Goal: Information Seeking & Learning: Learn about a topic

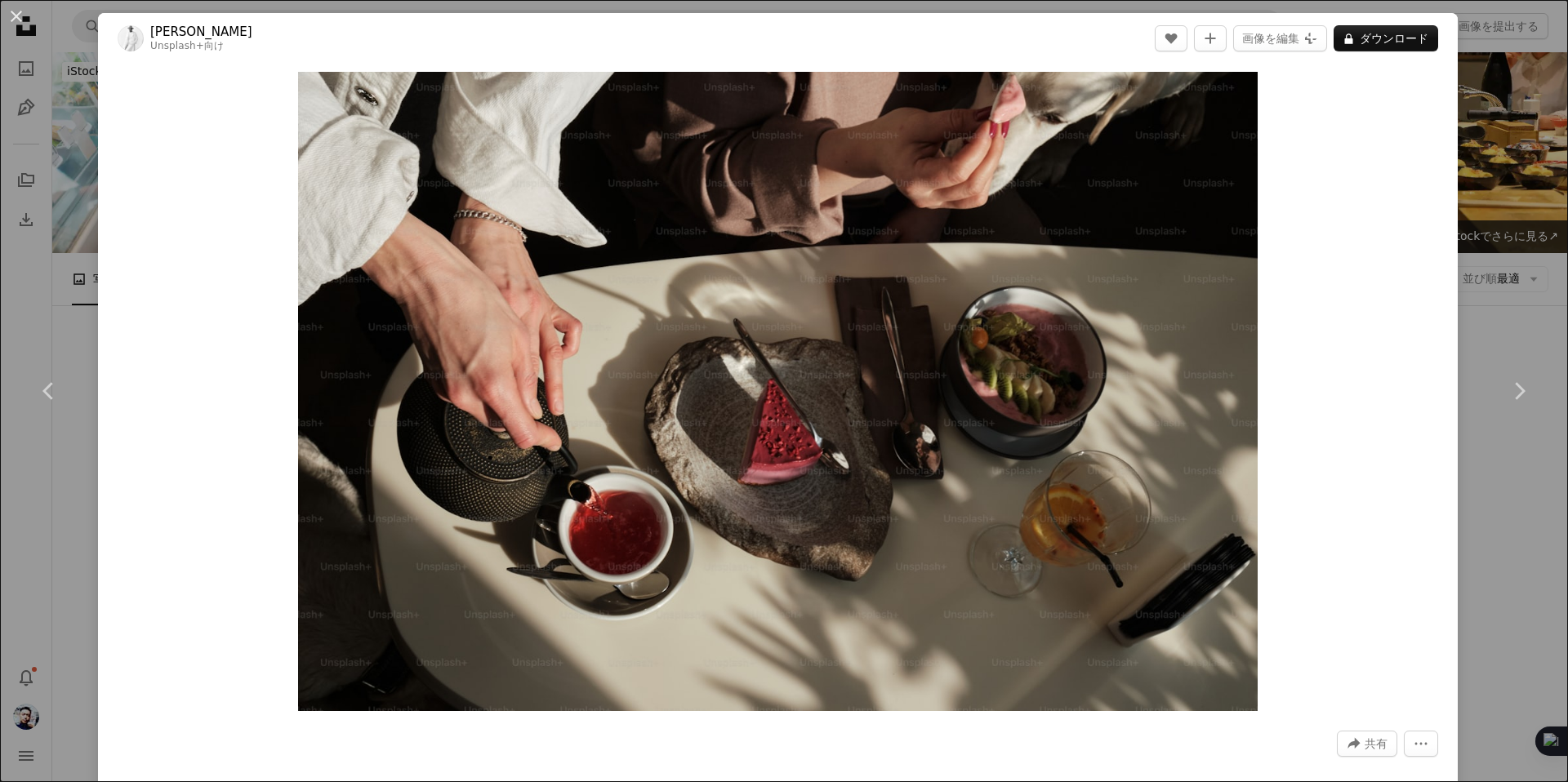
scroll to position [5479, 0]
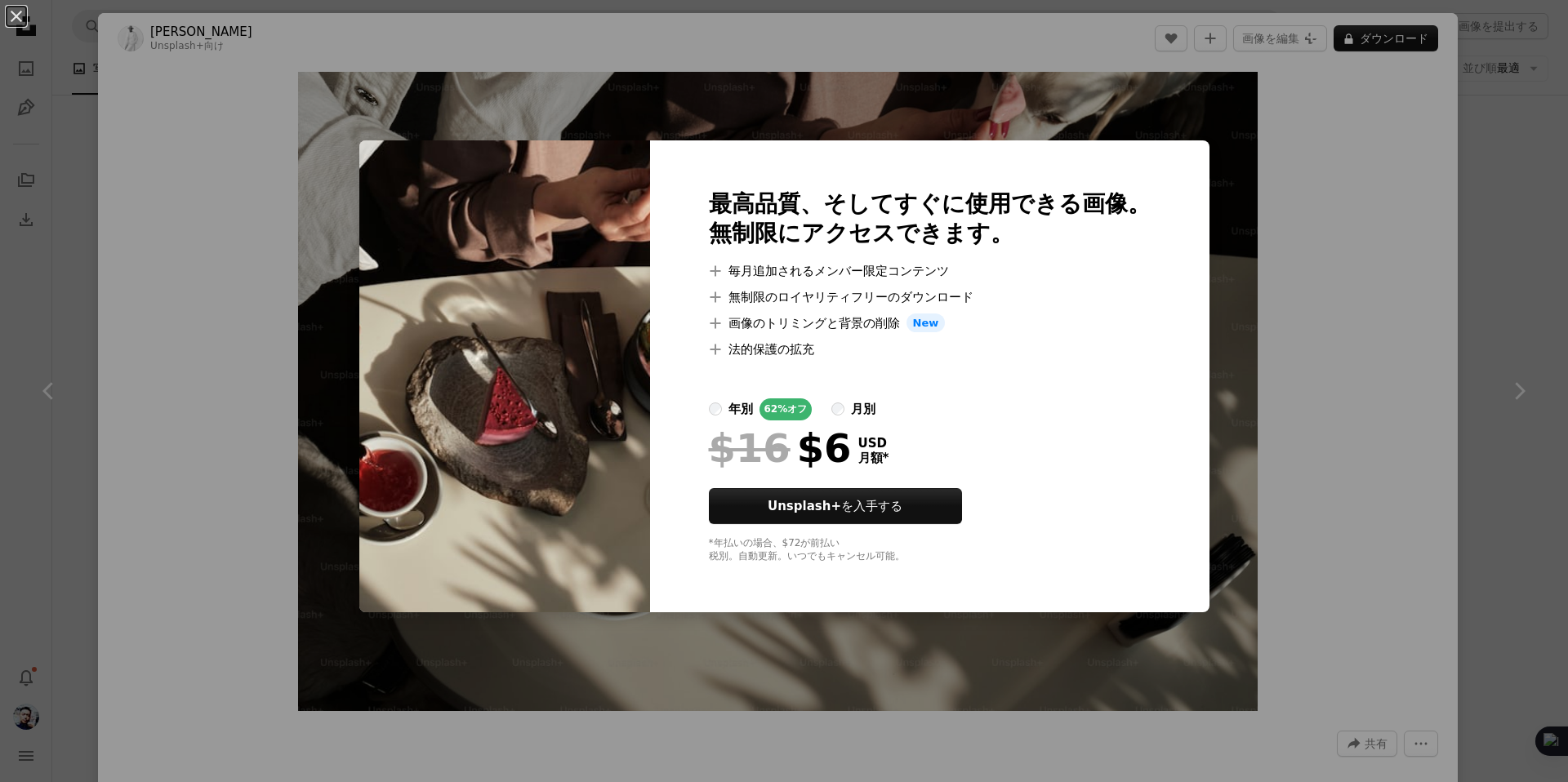
click at [1407, 213] on div "An X shape 最高品質、そしてすぐに使用できる画像。 無制限にアクセスできます。 A plus sign 毎月追加されるメンバー限定コンテンツ A p…" at bounding box center [784, 391] width 1568 height 782
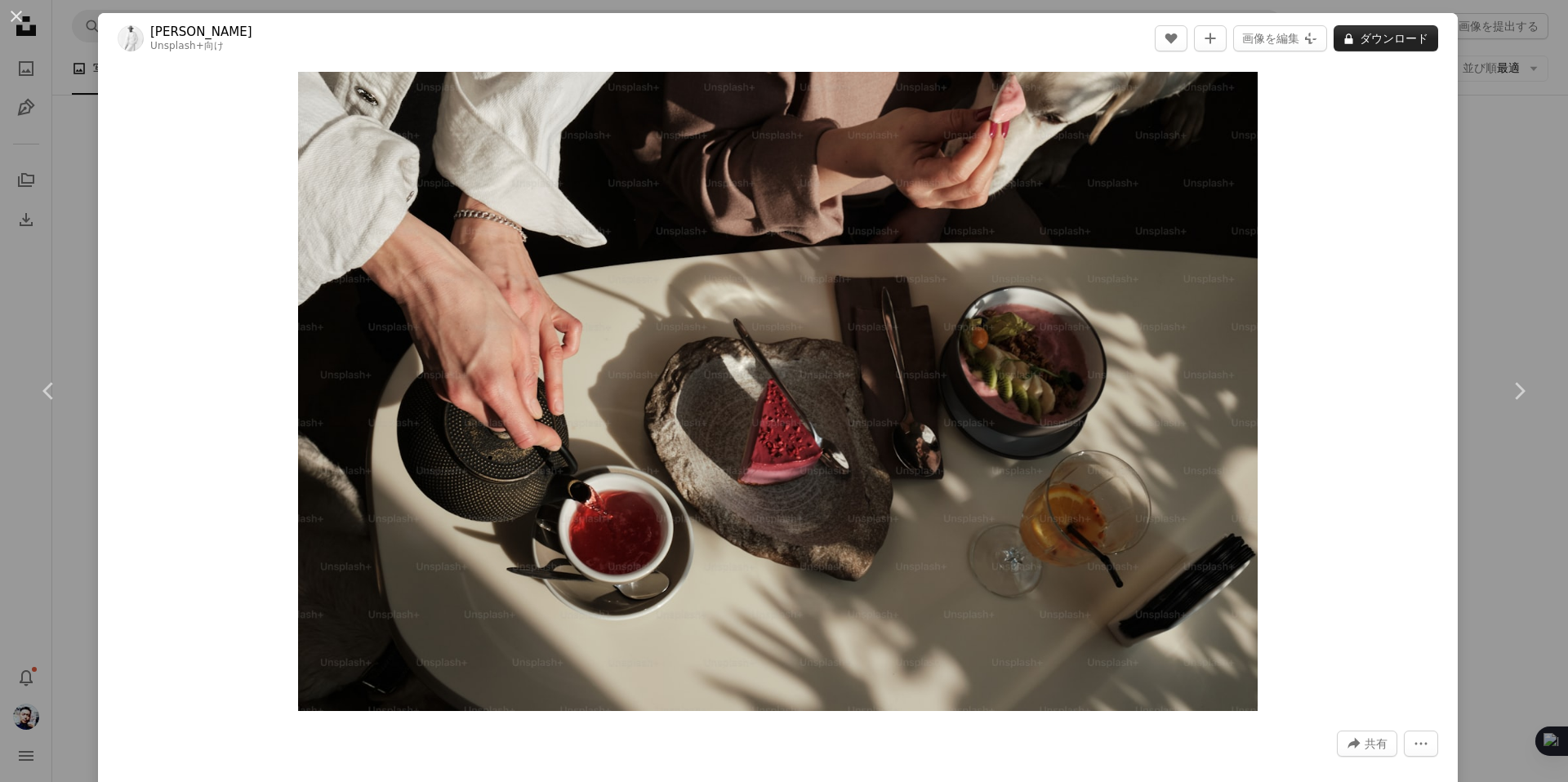
click at [1370, 40] on button "A lock ダウンロード" at bounding box center [1385, 39] width 105 height 26
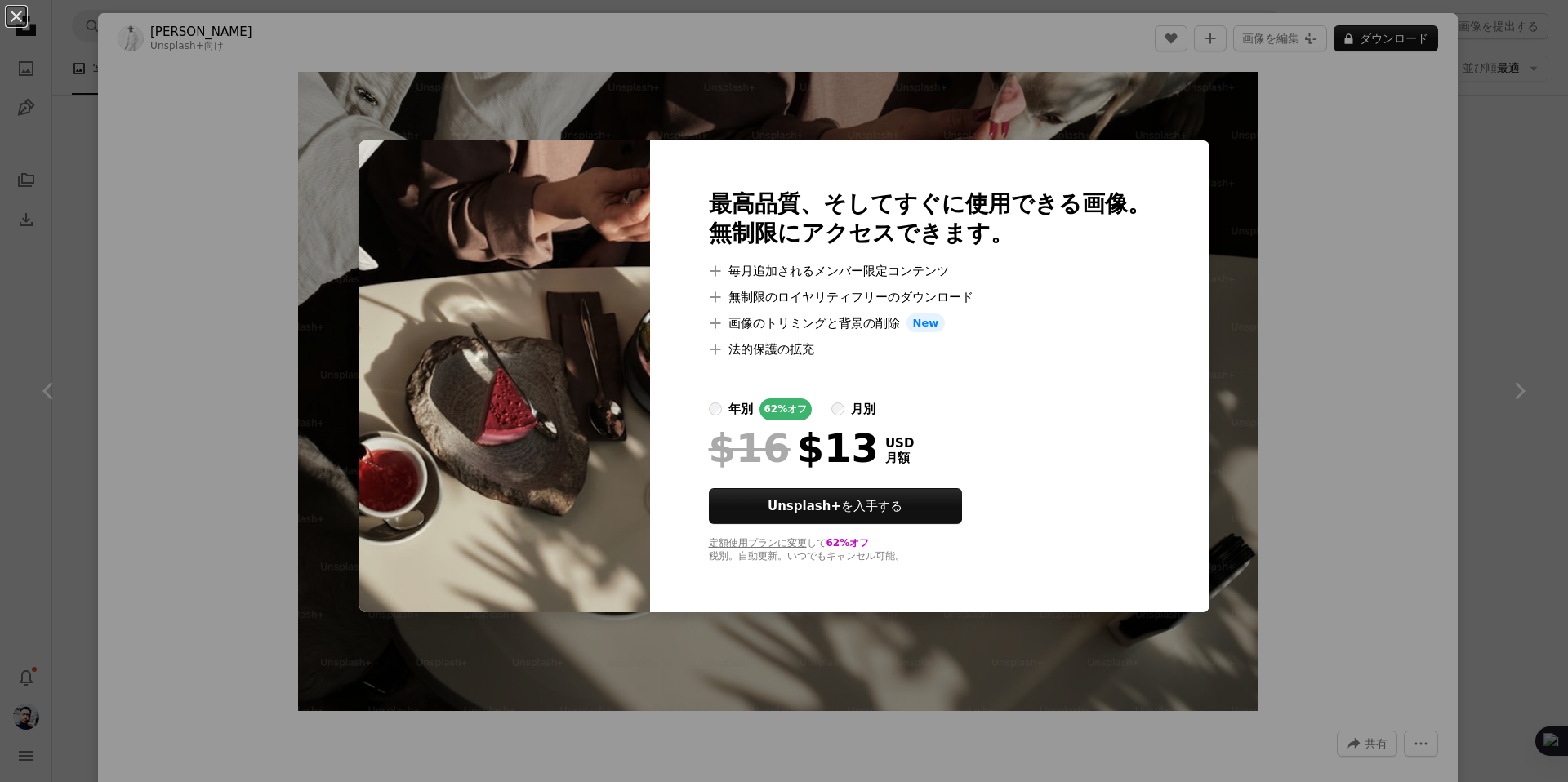
click at [1289, 310] on div "An X shape 最高品質、そしてすぐに使用できる画像。 無制限にアクセスできます。 A plus sign 毎月追加されるメンバー限定コンテンツ A p…" at bounding box center [784, 391] width 1568 height 782
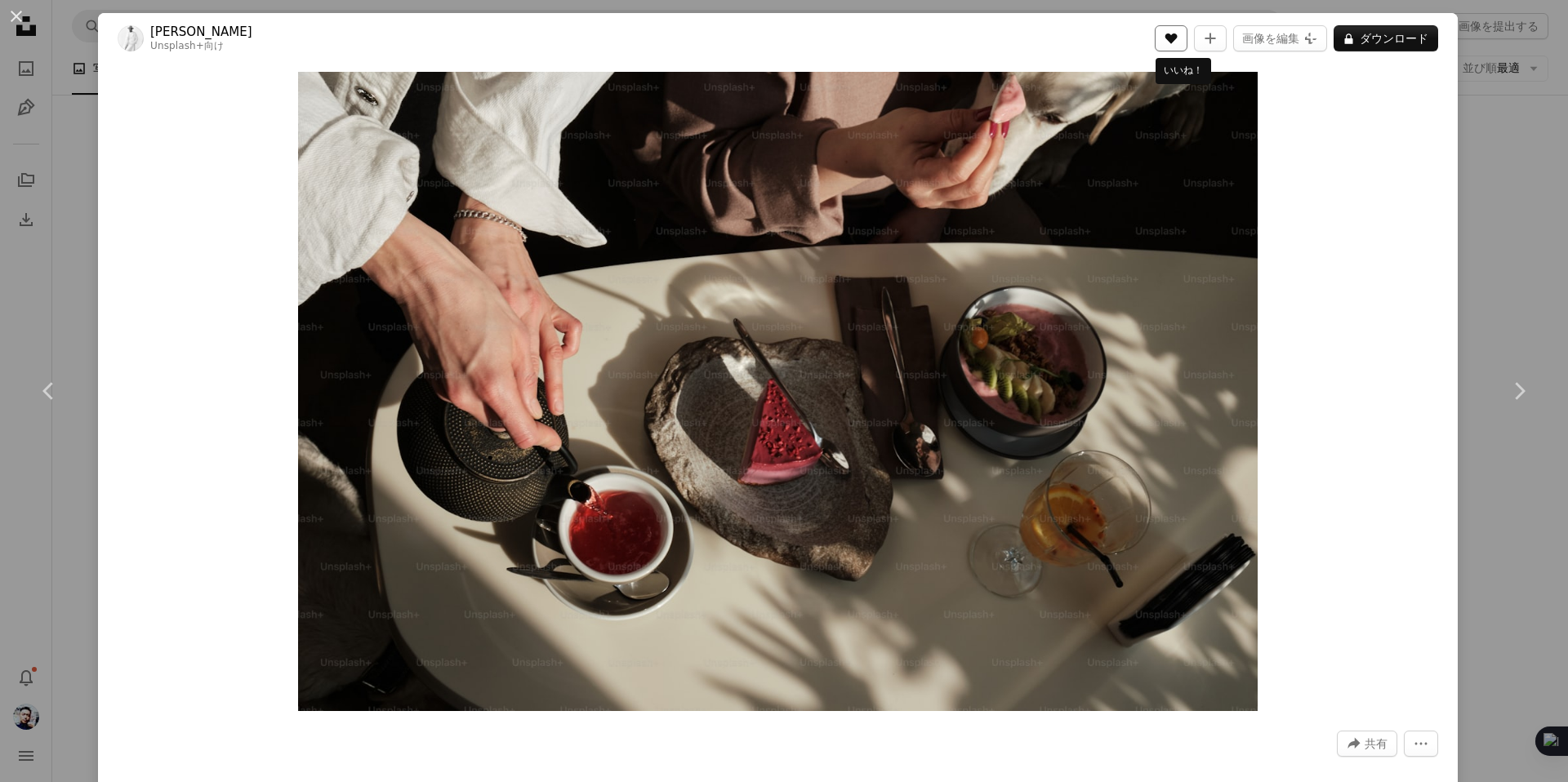
click at [1187, 46] on button "A heart" at bounding box center [1171, 39] width 33 height 26
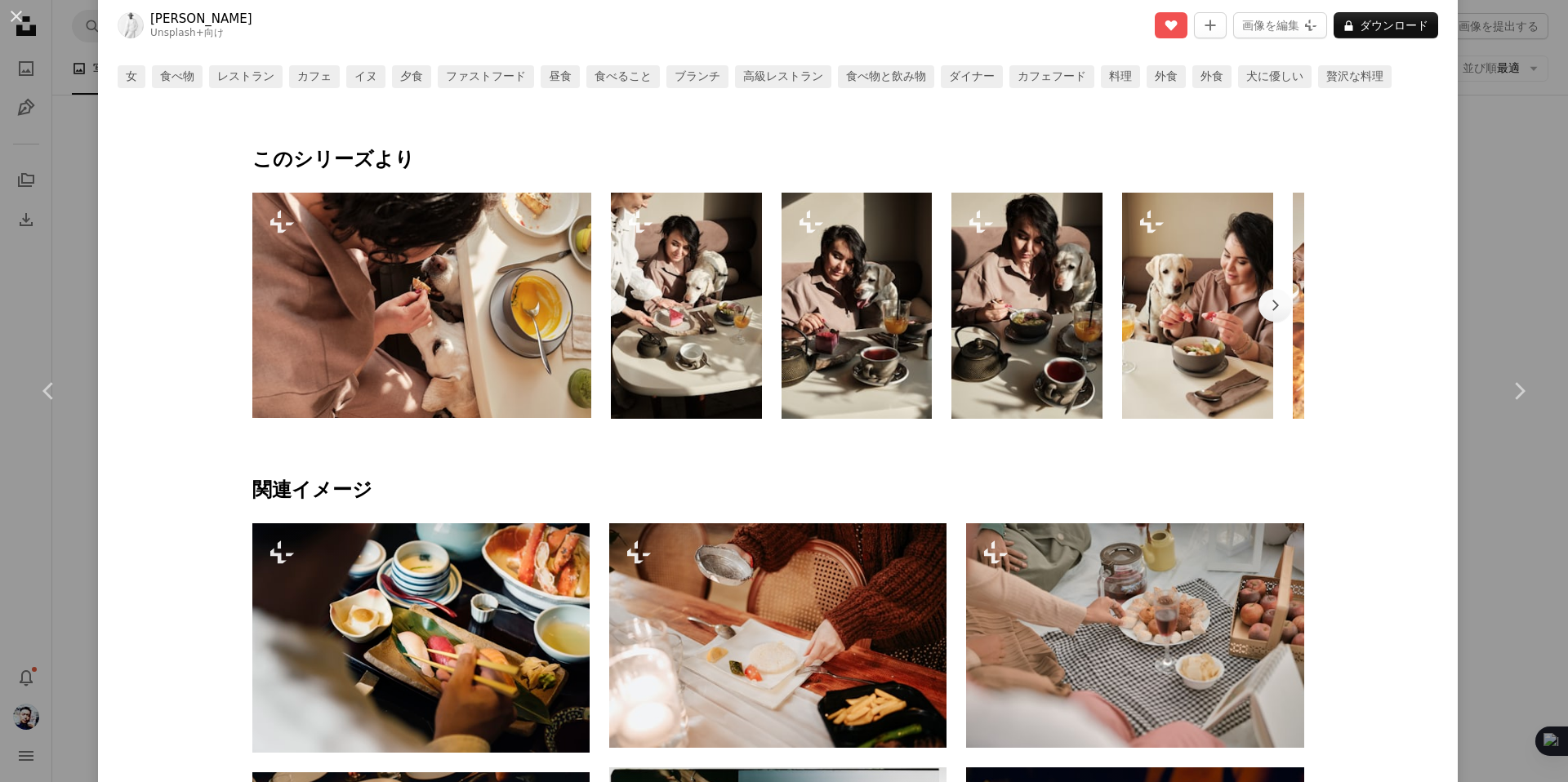
scroll to position [873, 0]
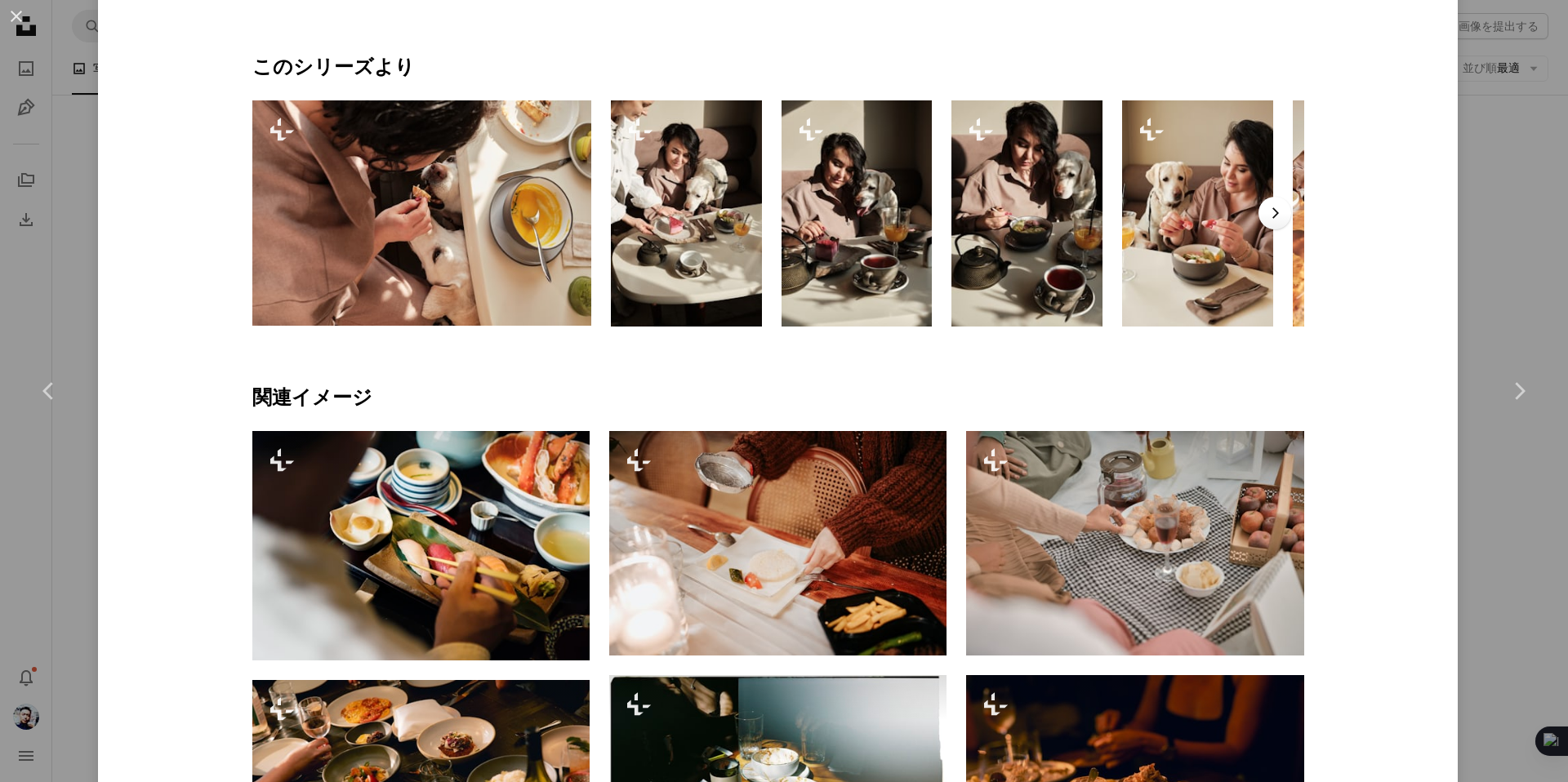
click at [1281, 213] on icon "Chevron right" at bounding box center [1274, 213] width 17 height 17
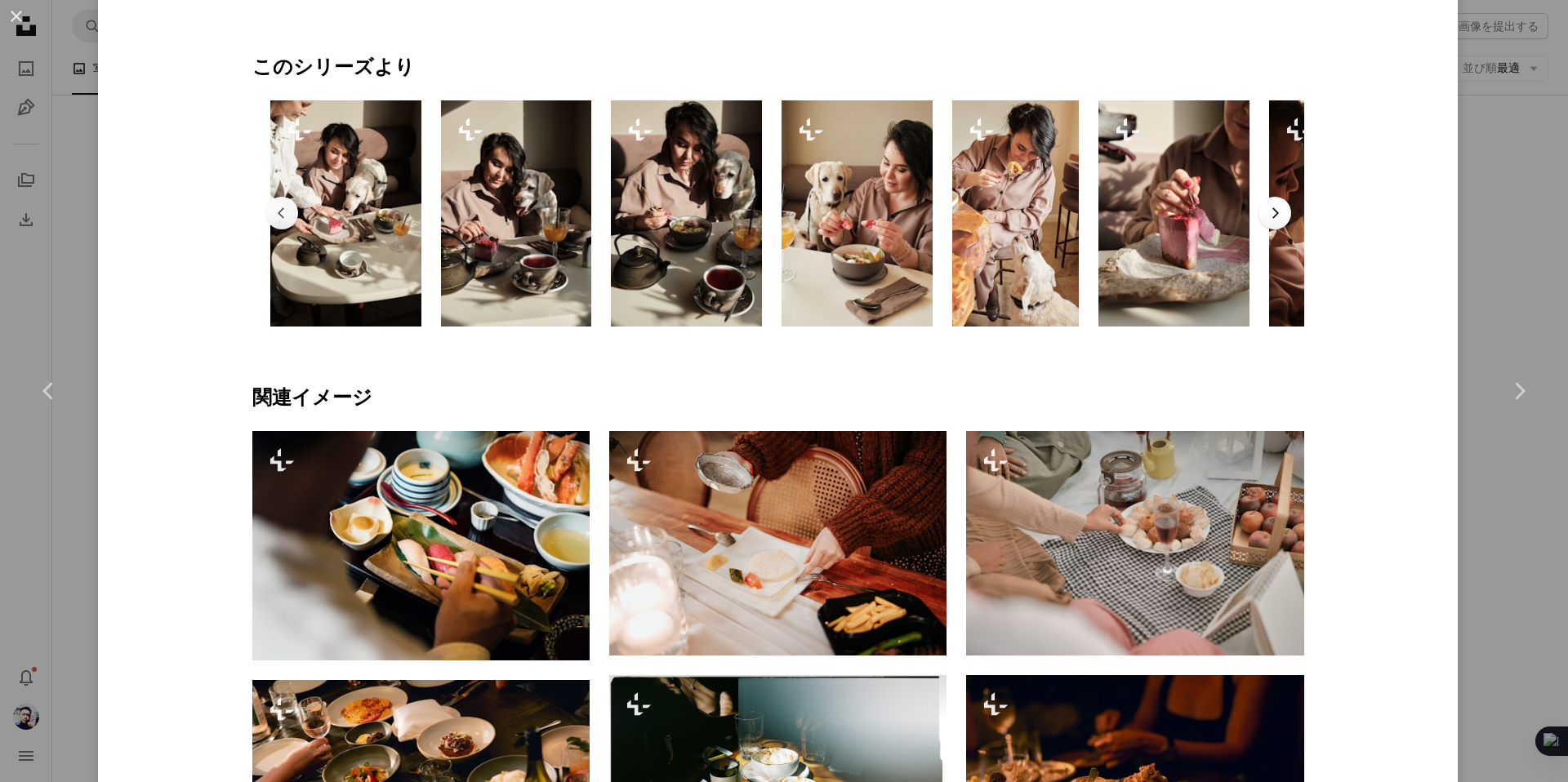
scroll to position [0, 359]
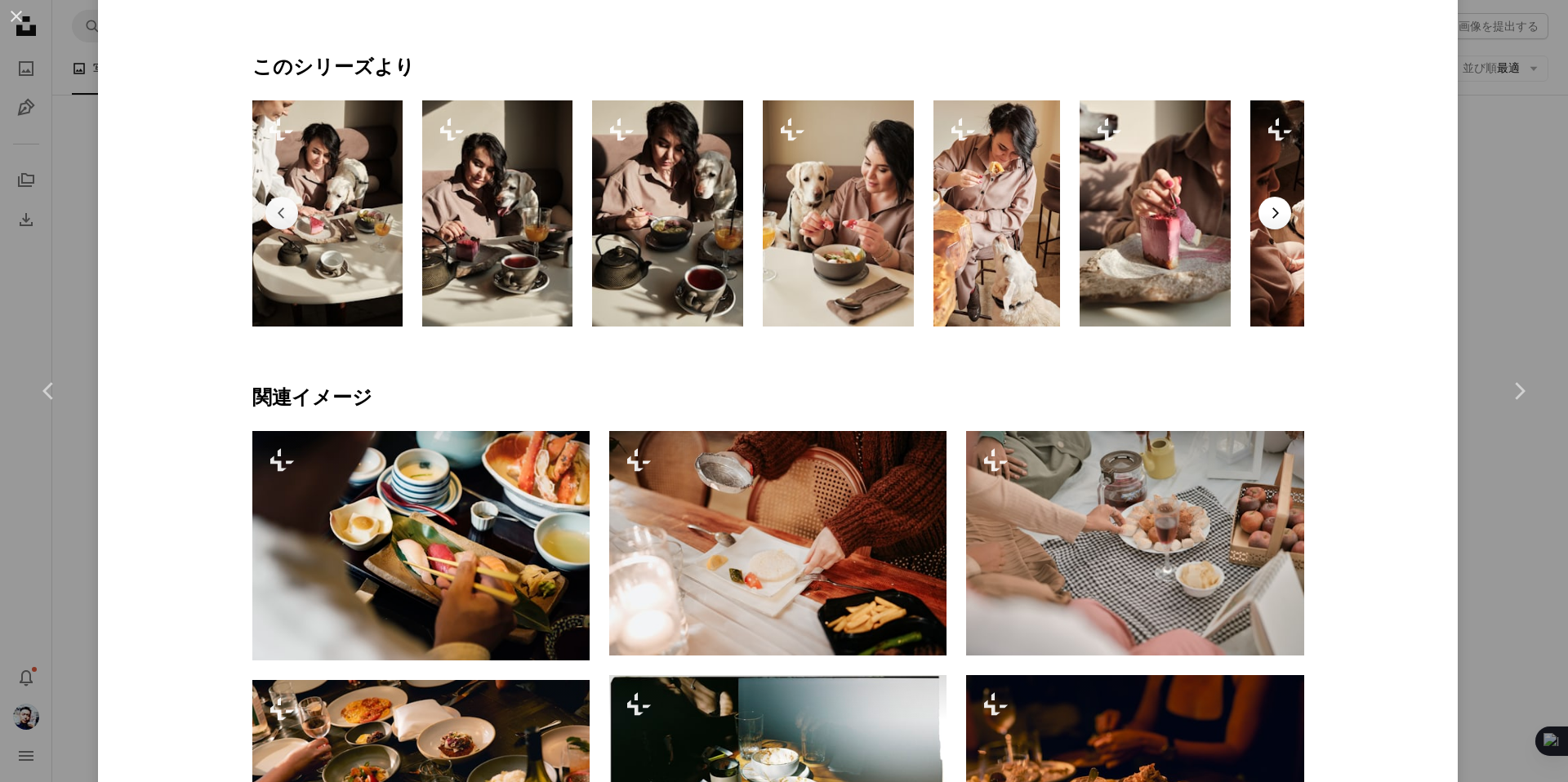
click at [1281, 213] on icon "Chevron right" at bounding box center [1274, 213] width 17 height 17
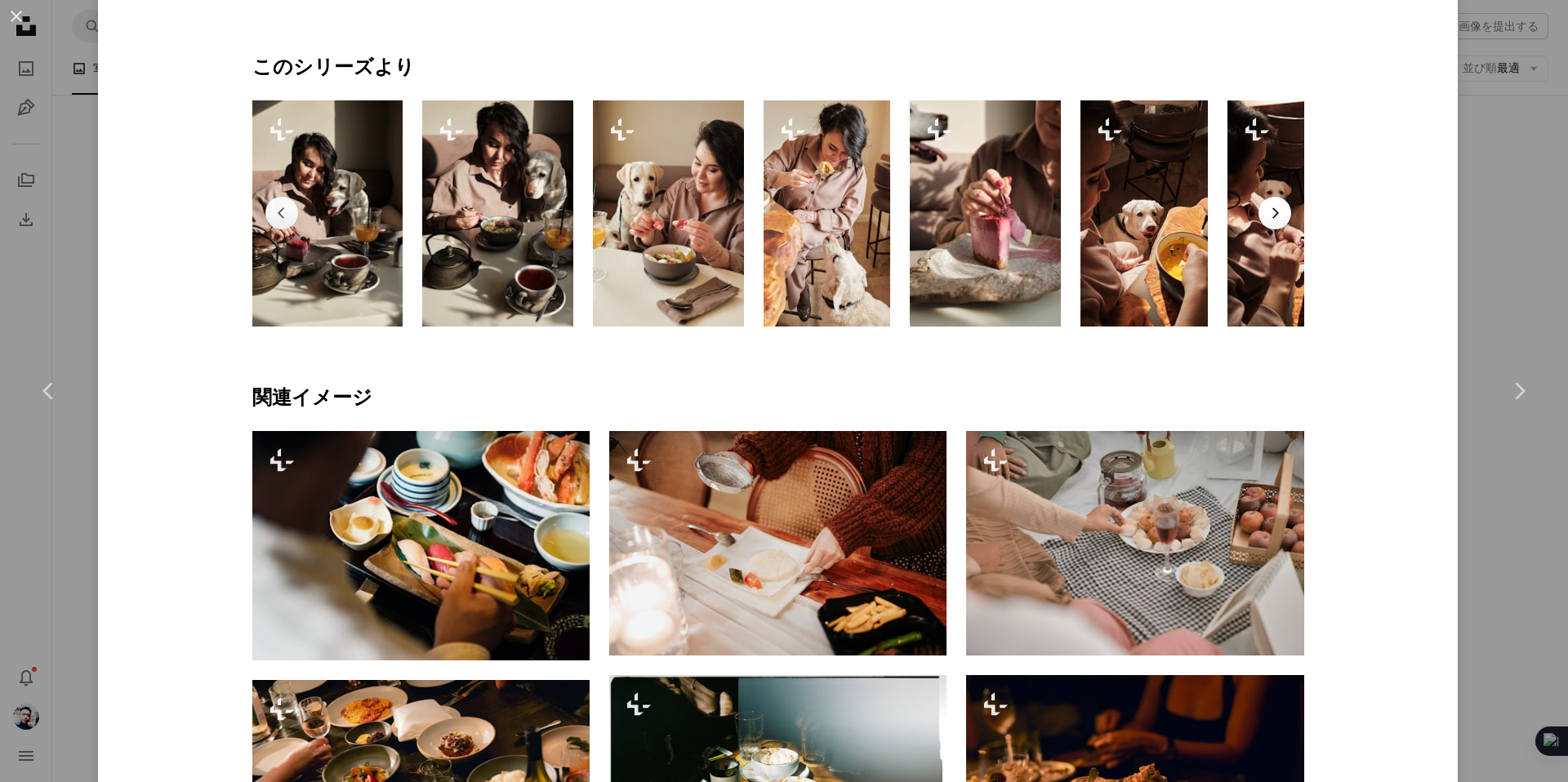
click at [1281, 213] on icon "Chevron right" at bounding box center [1274, 213] width 17 height 17
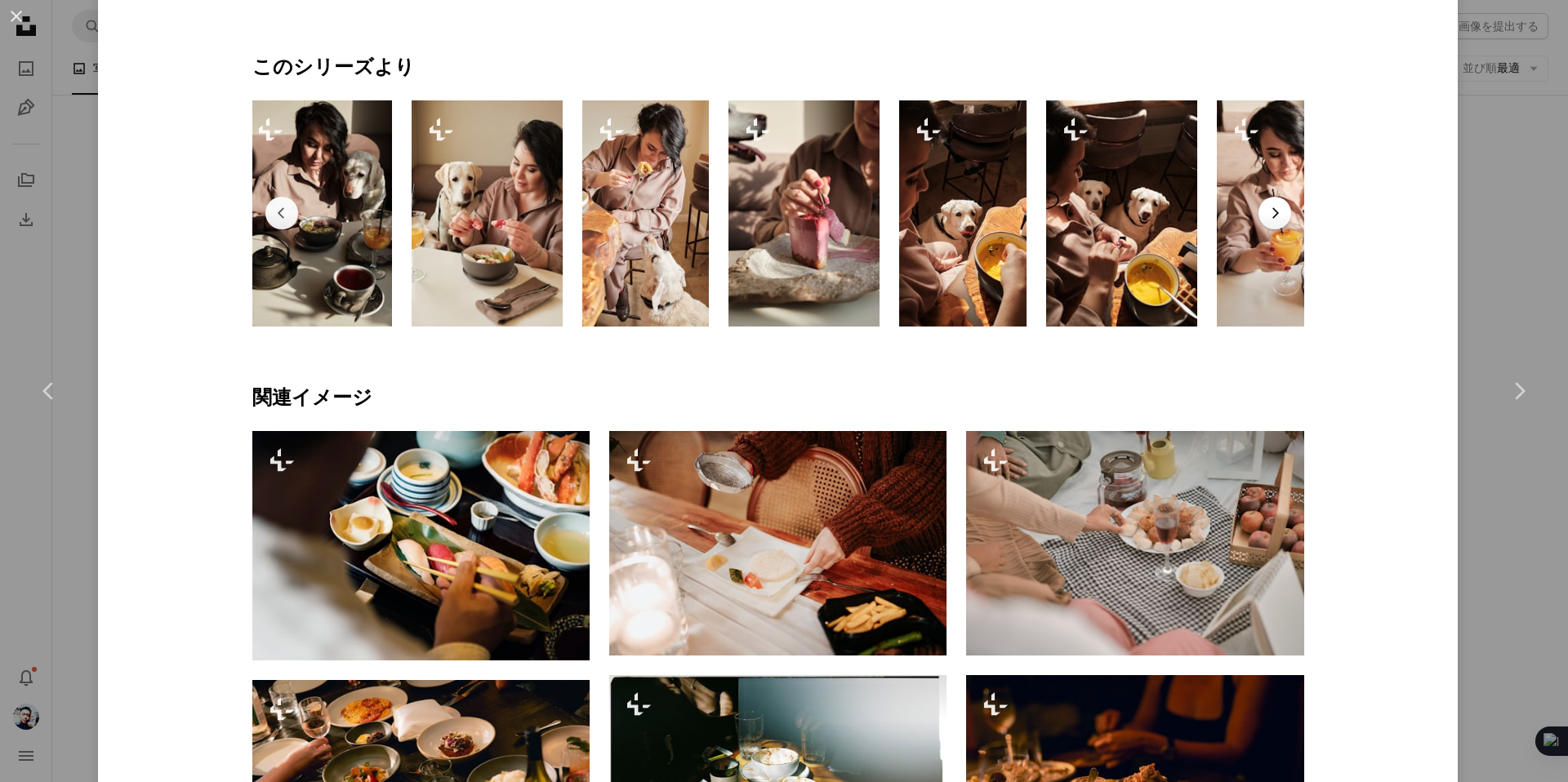
scroll to position [0, 774]
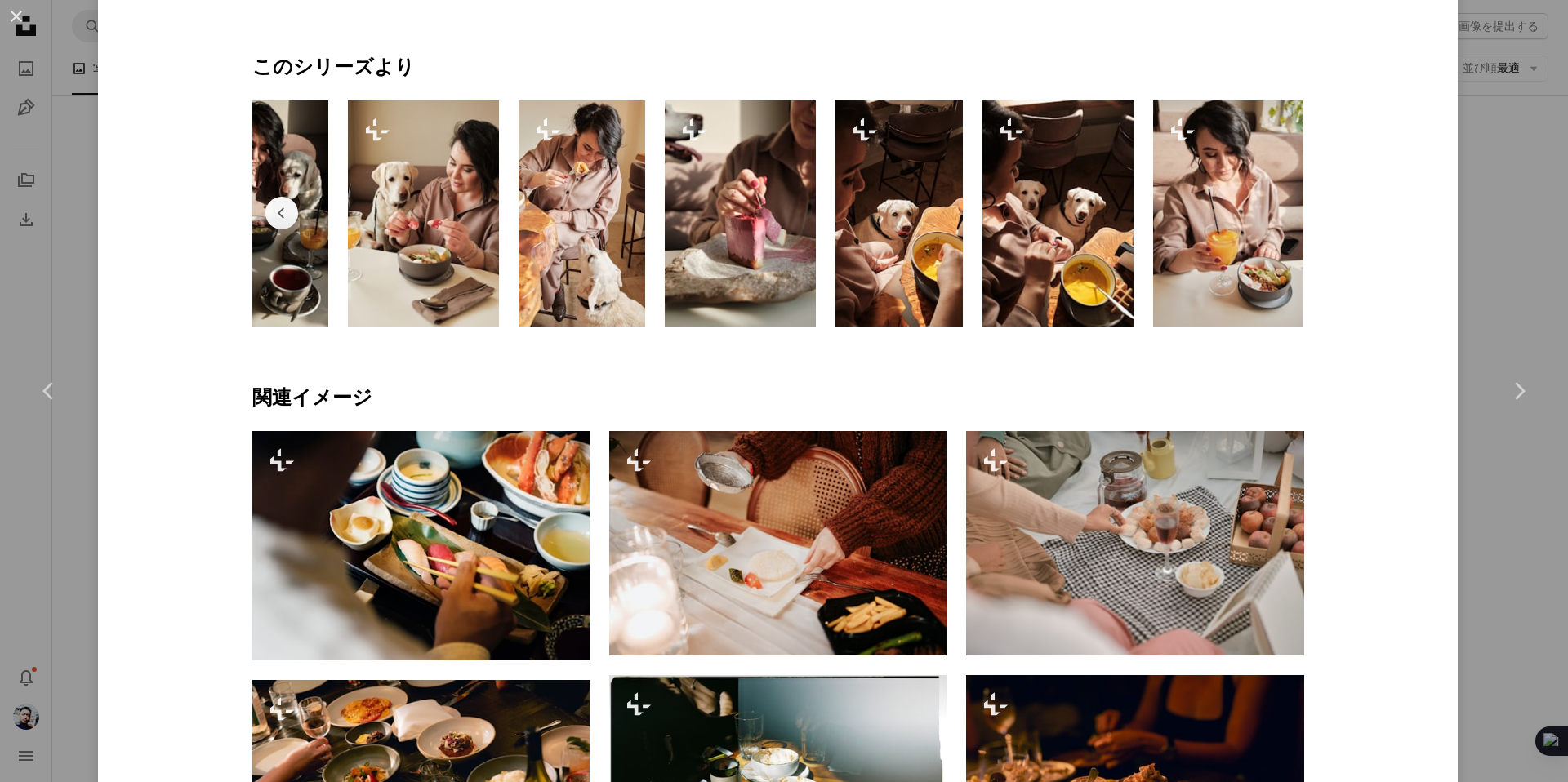
click at [1281, 213] on img at bounding box center [1229, 213] width 151 height 226
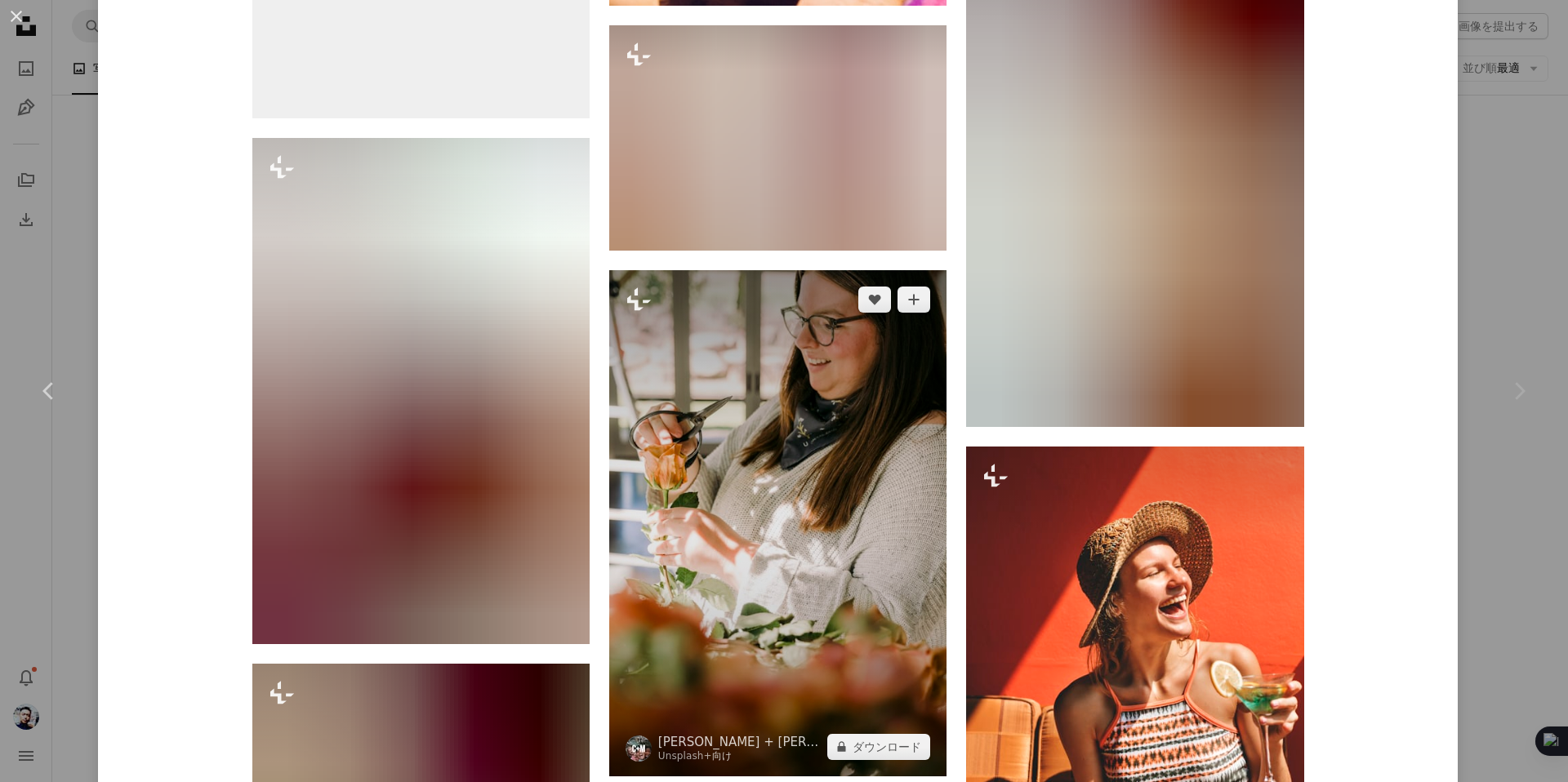
scroll to position [12009, 0]
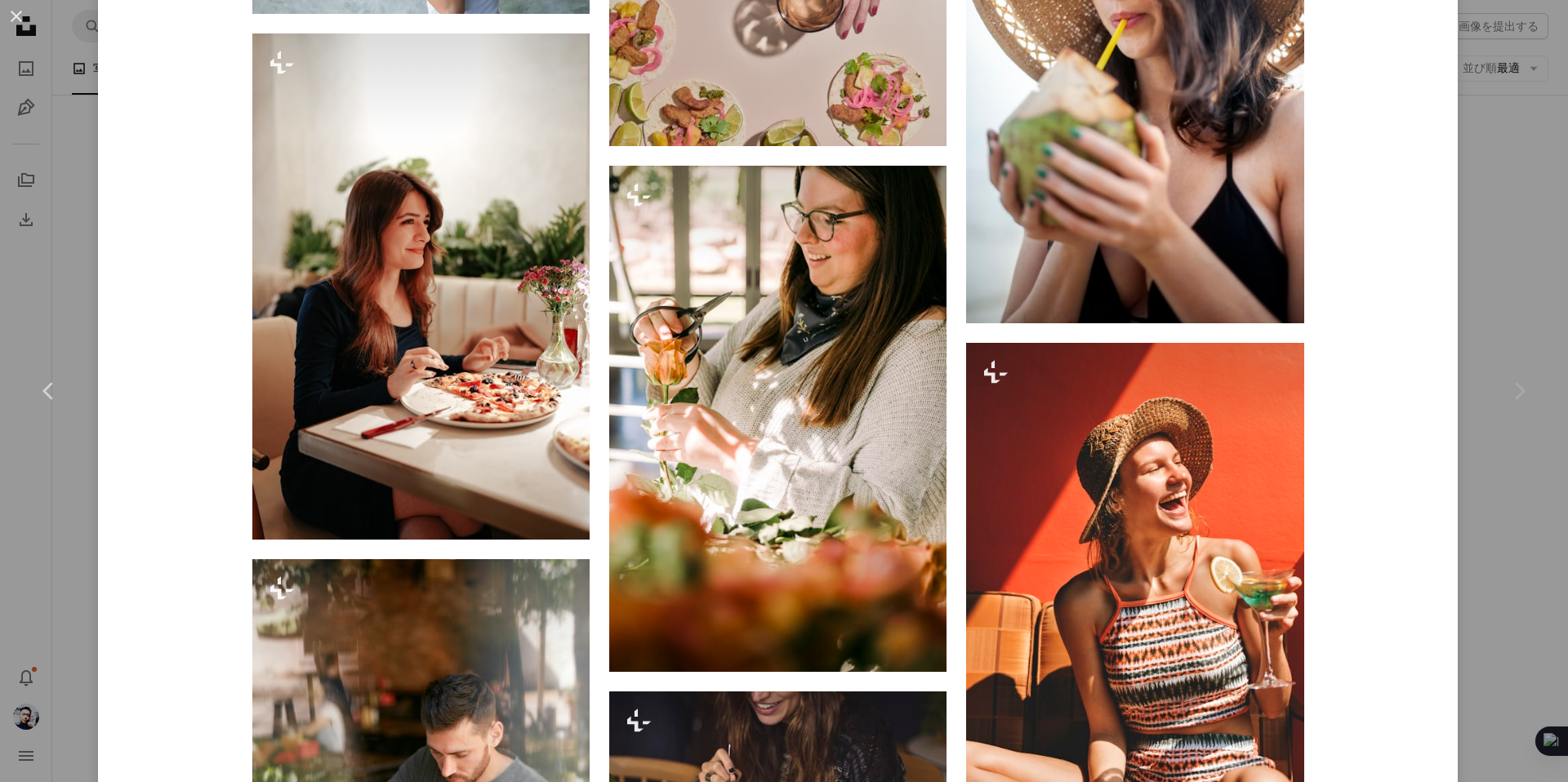
click at [83, 300] on div "An X shape Chevron left Chevron right [PERSON_NAME] Unsplash+ 向け A heart A plus…" at bounding box center [784, 391] width 1568 height 782
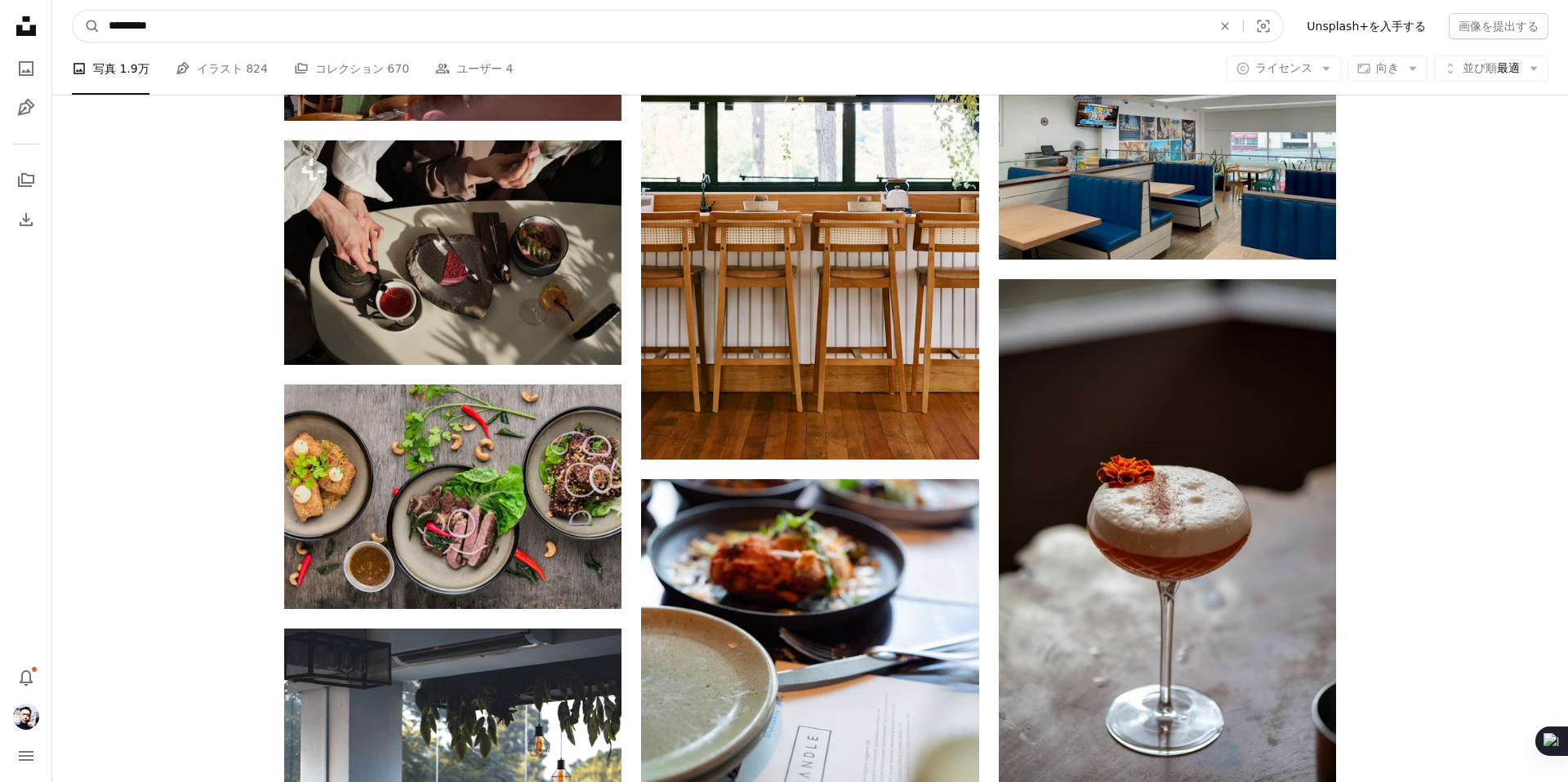
click at [212, 37] on input "*********" at bounding box center [653, 25] width 1107 height 31
type input "*"
type input "**********"
click button "A magnifying glass" at bounding box center [87, 25] width 28 height 31
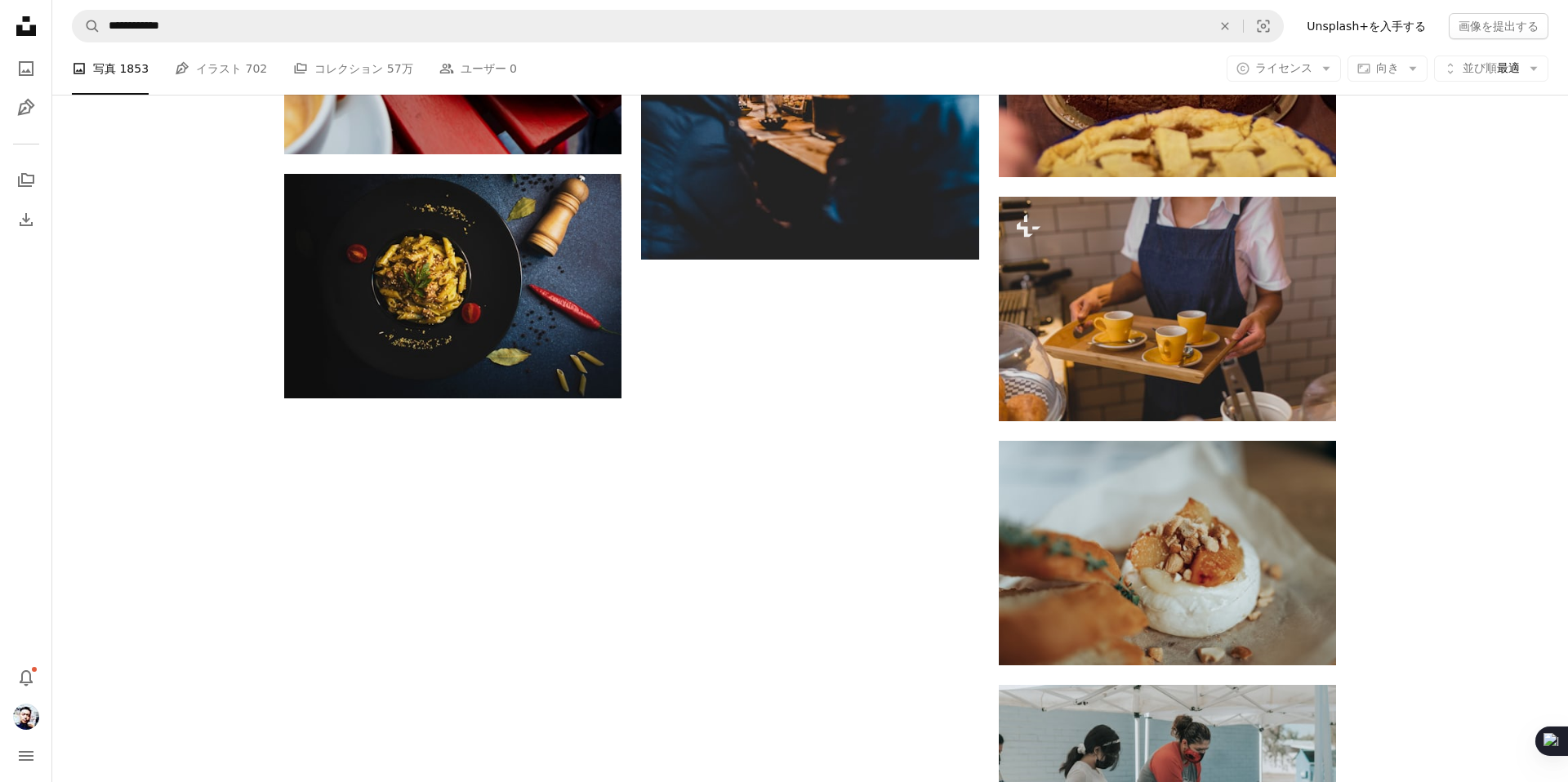
scroll to position [2285, 0]
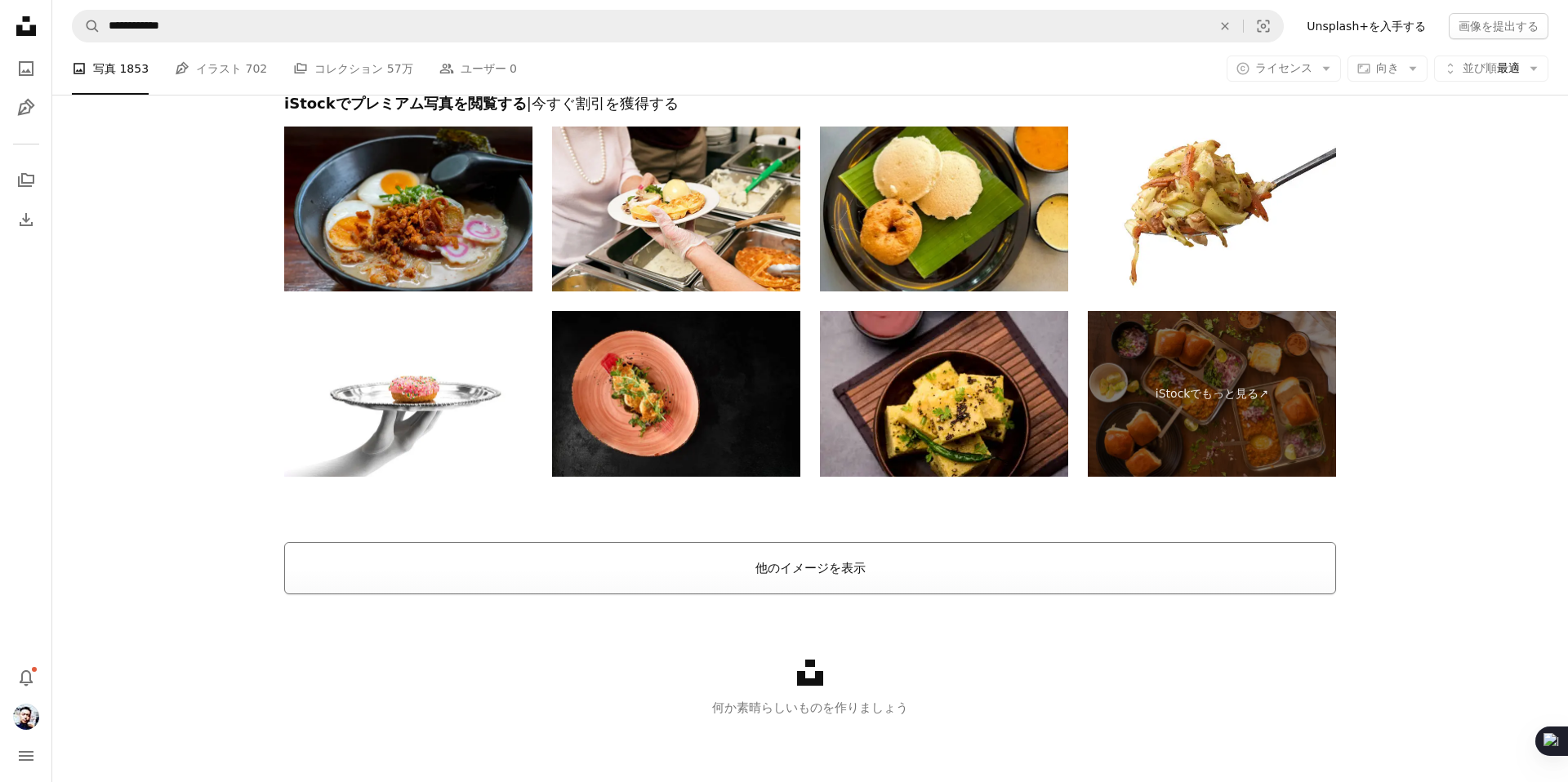
click at [841, 576] on button "他のイメージを表示" at bounding box center [809, 568] width 1052 height 52
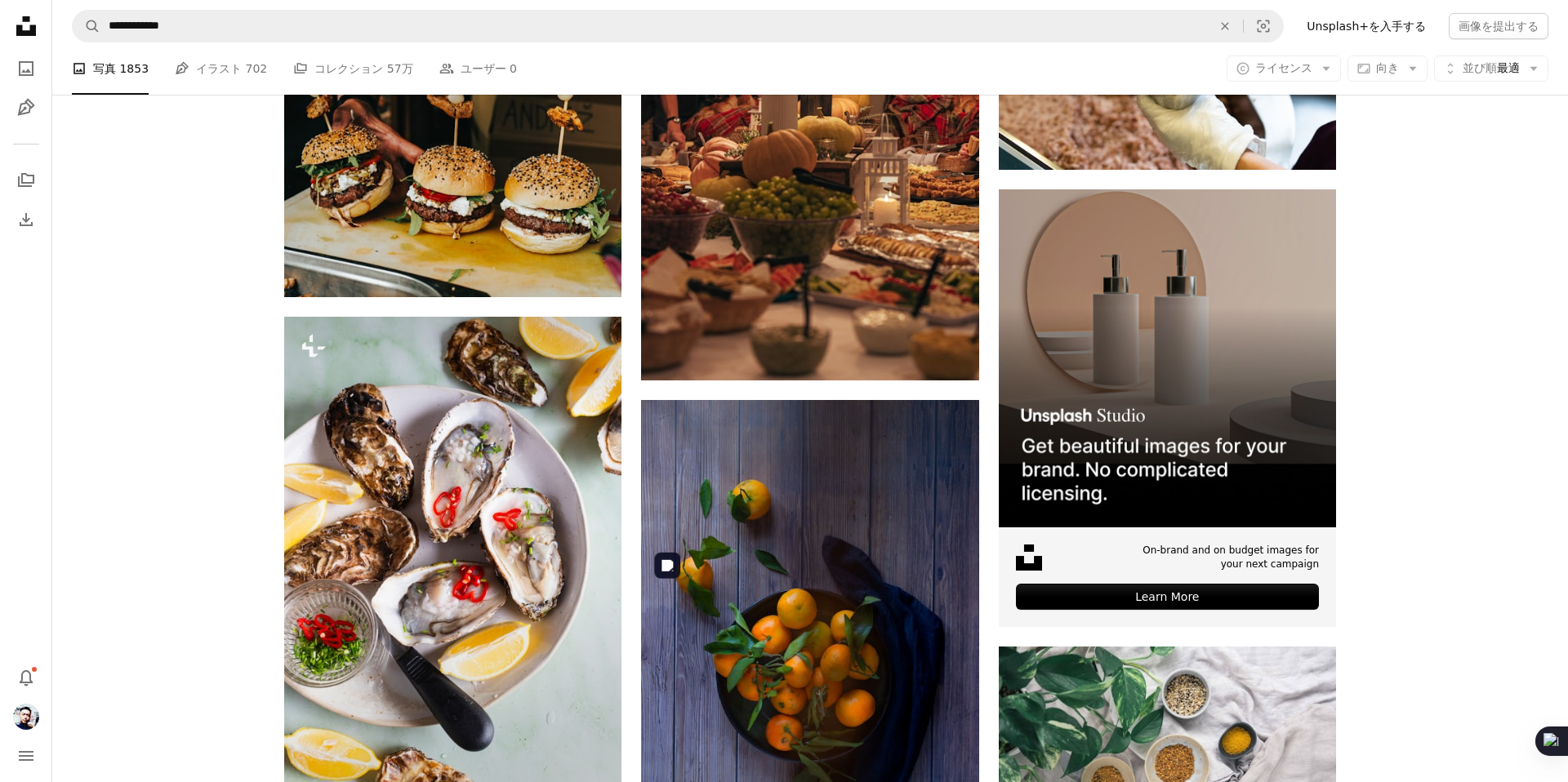
scroll to position [6274, 0]
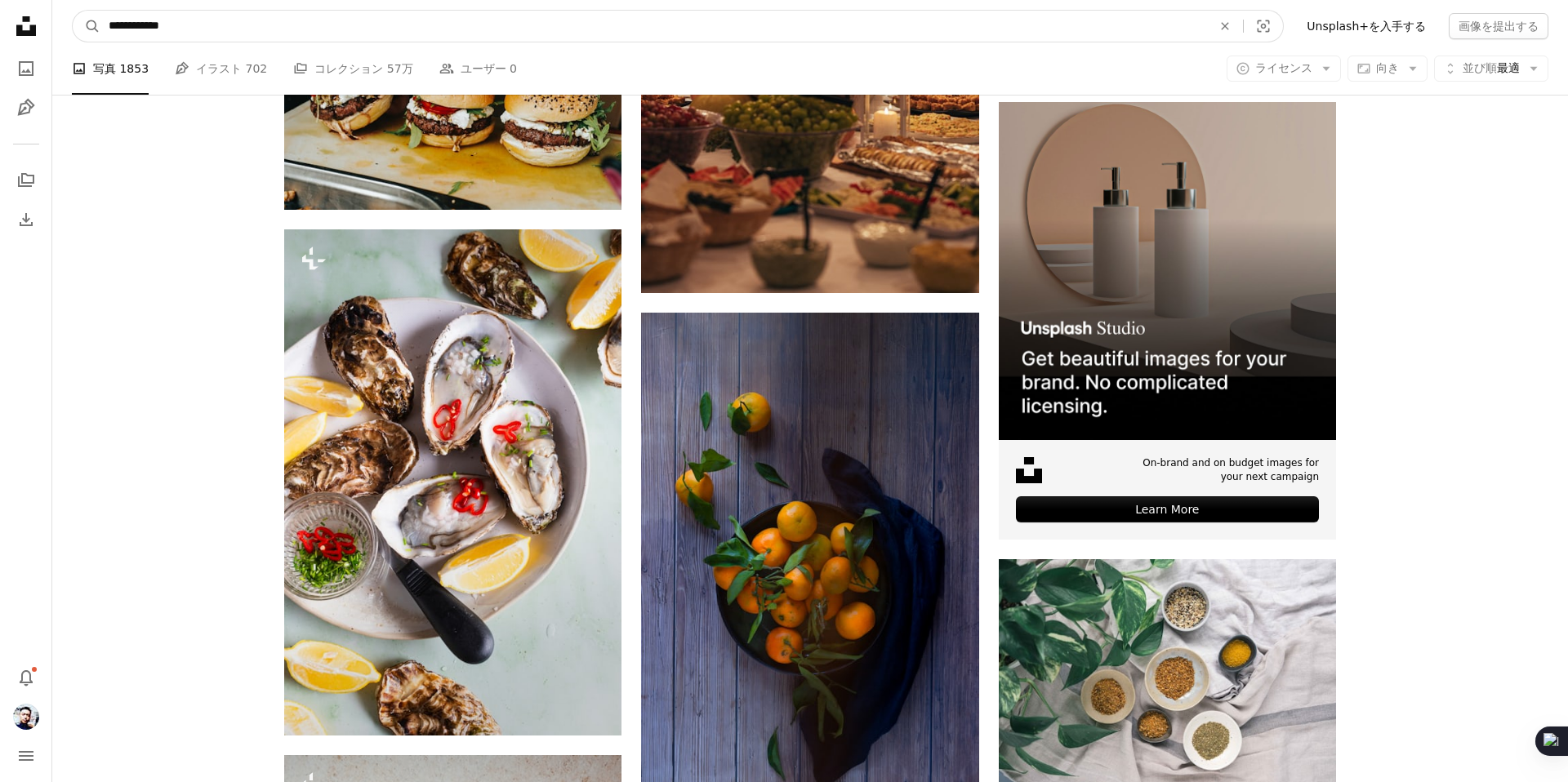
click at [131, 25] on input "**********" at bounding box center [653, 25] width 1107 height 31
type input "**********"
click button "A magnifying glass" at bounding box center [87, 25] width 28 height 31
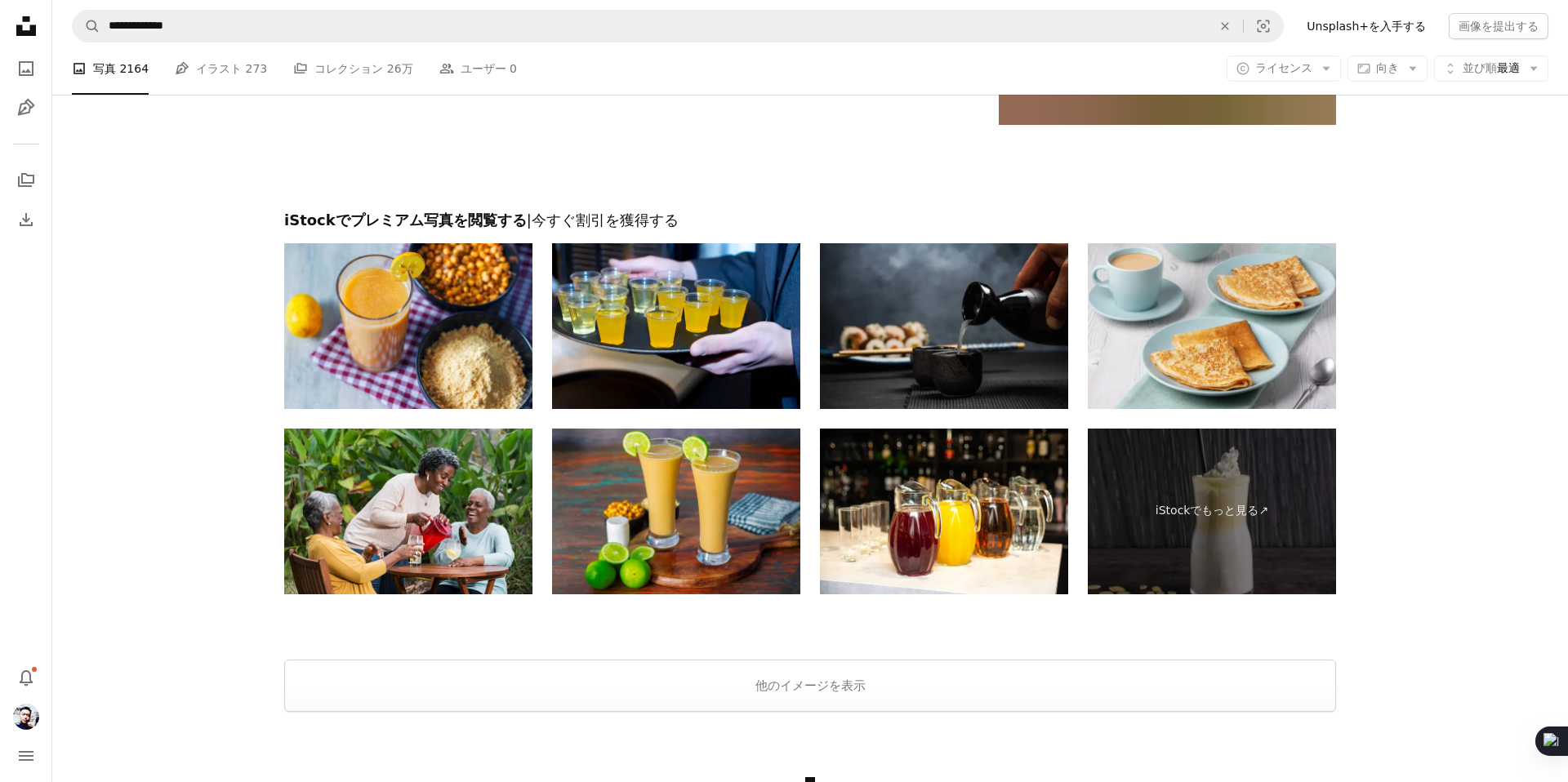
scroll to position [2906, 0]
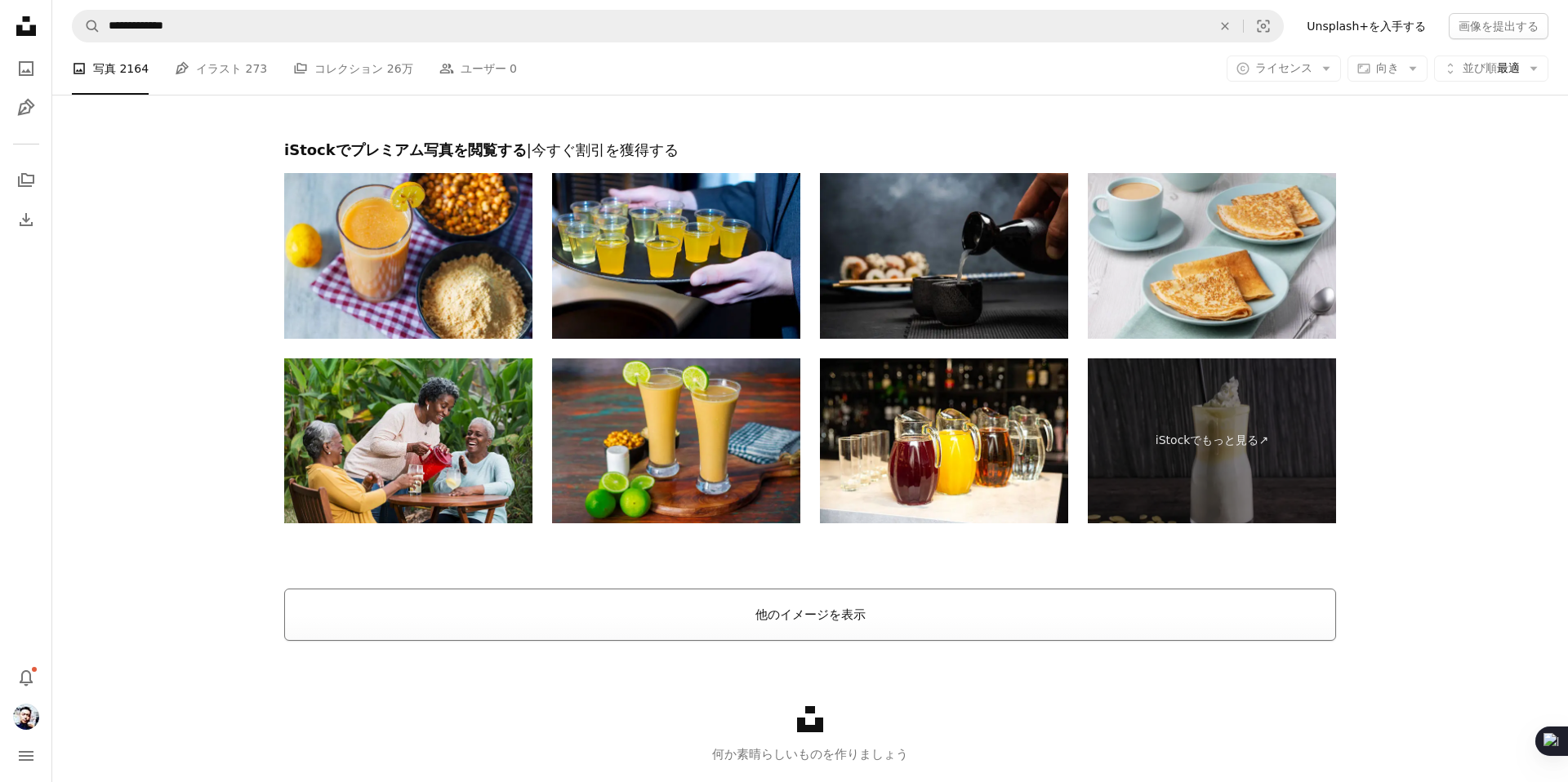
click at [875, 610] on button "他のイメージを表示" at bounding box center [809, 614] width 1052 height 52
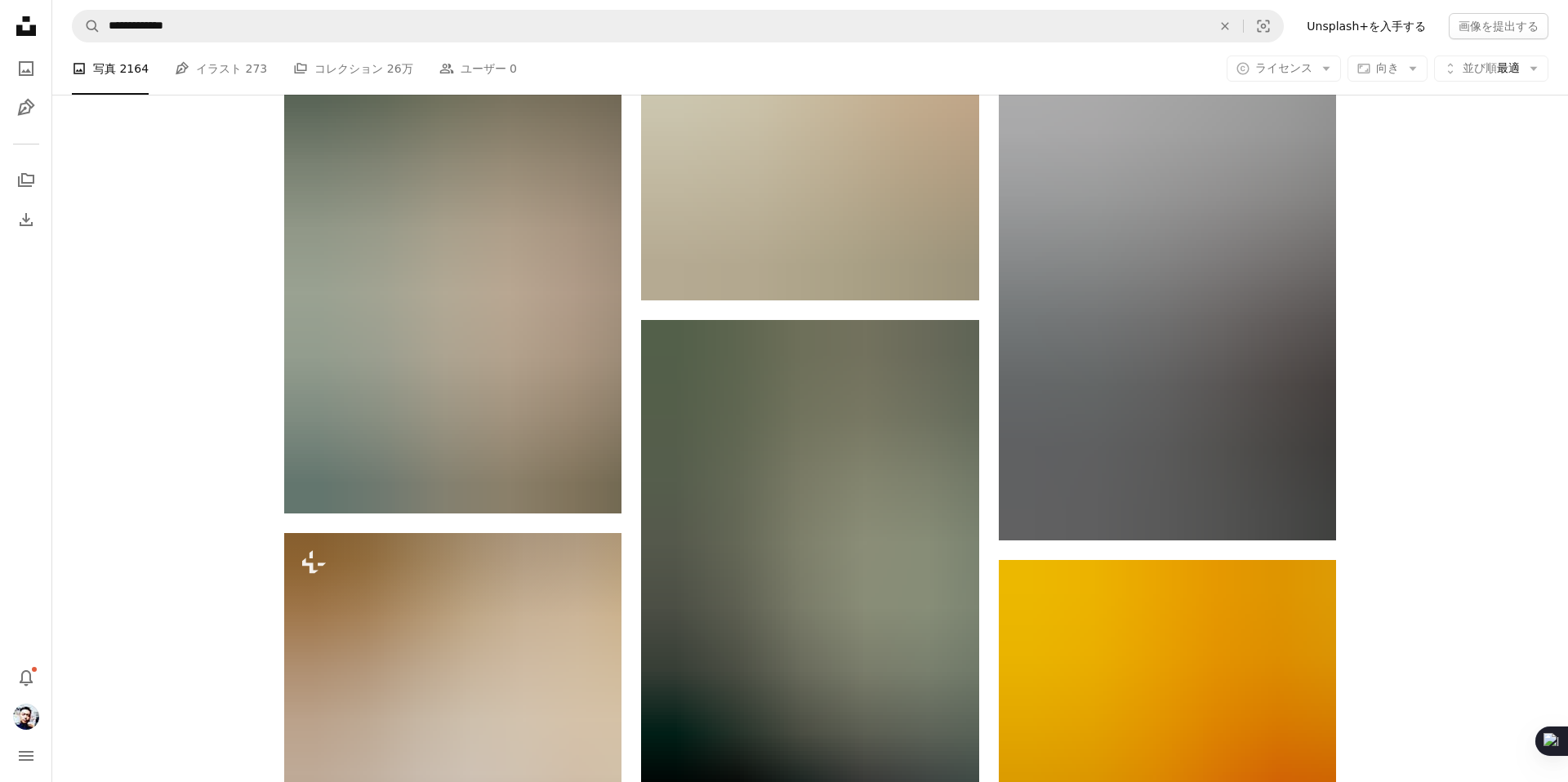
scroll to position [43825, 0]
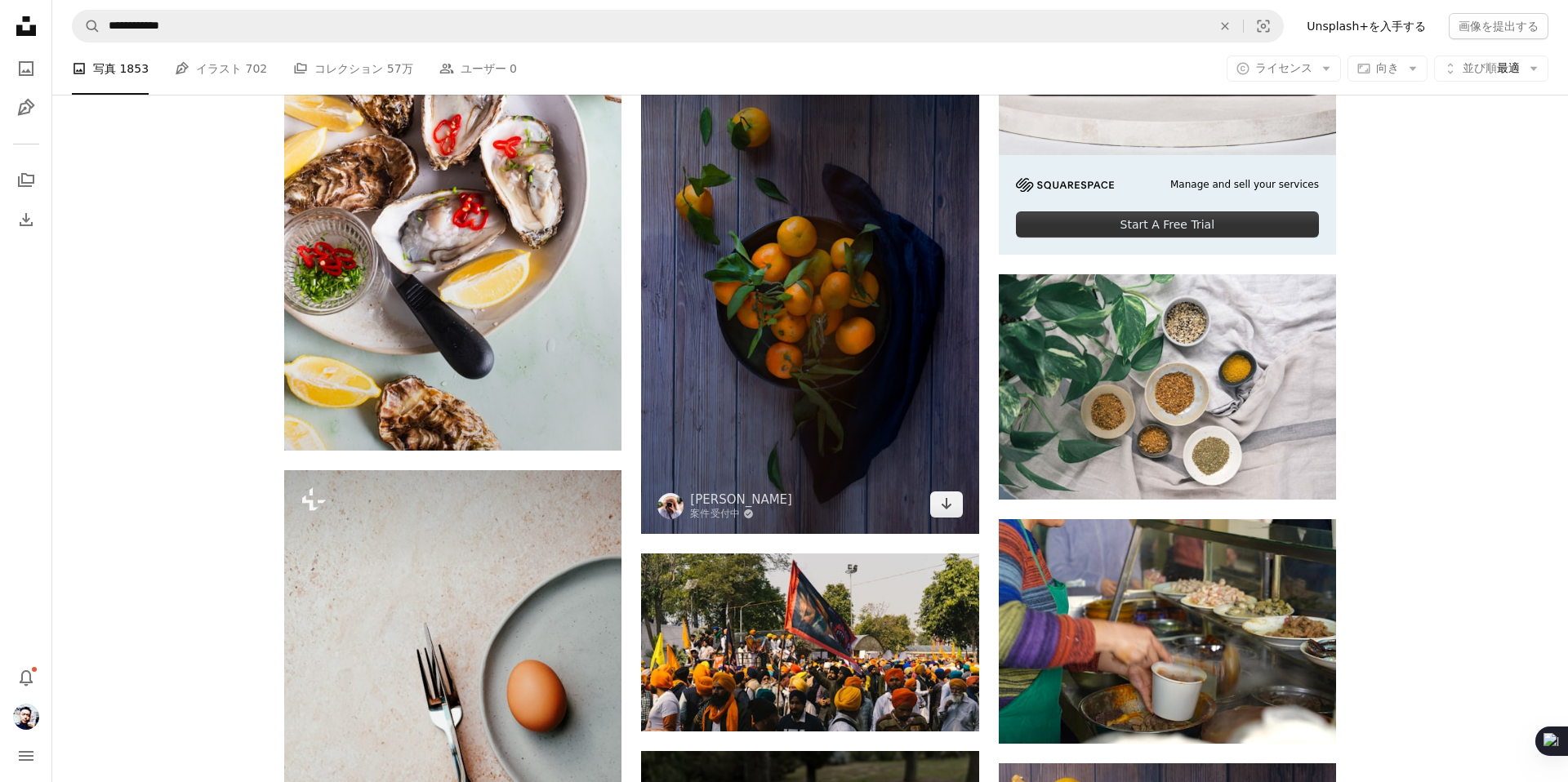
scroll to position [6557, 0]
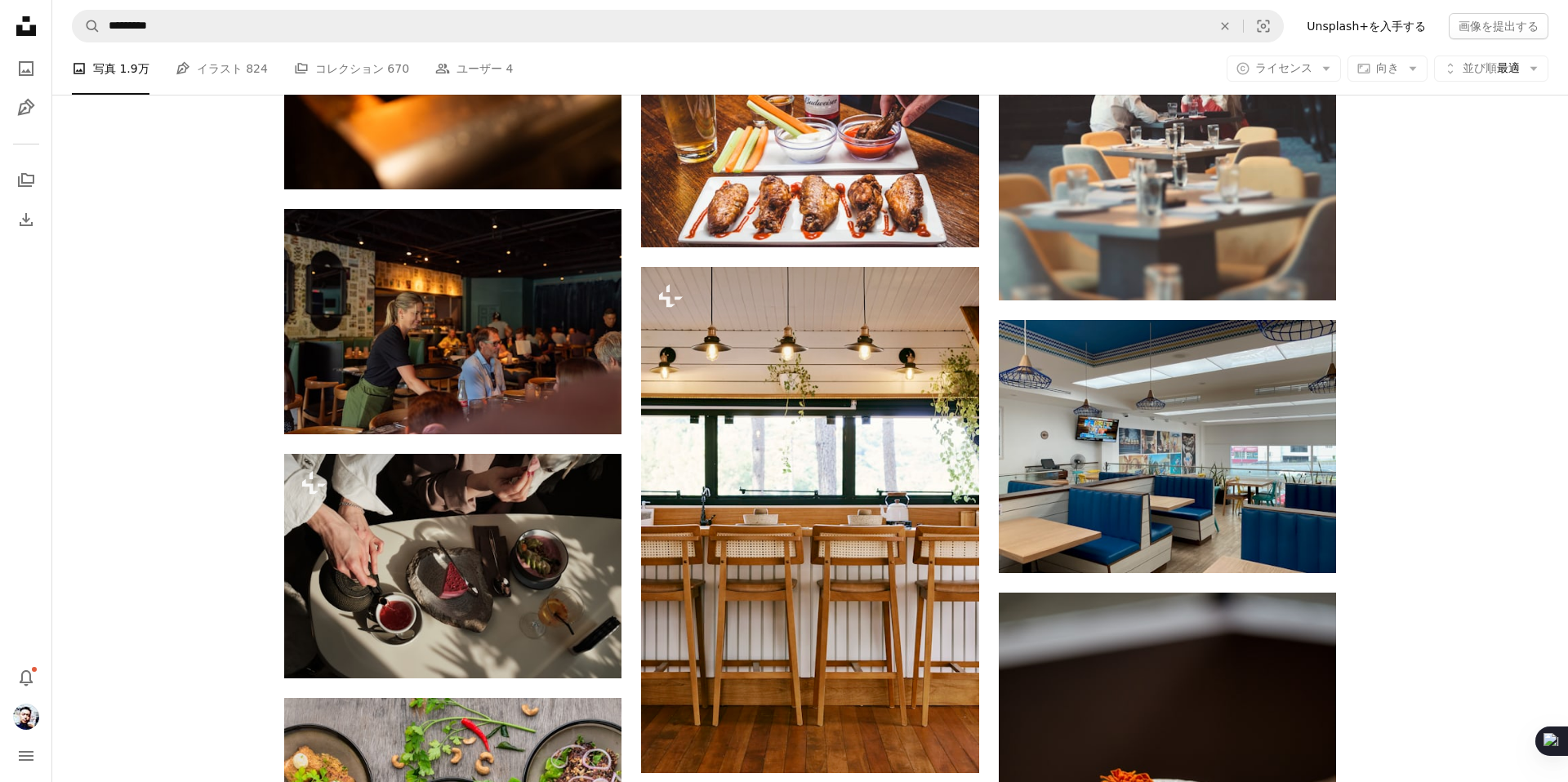
scroll to position [5164, 0]
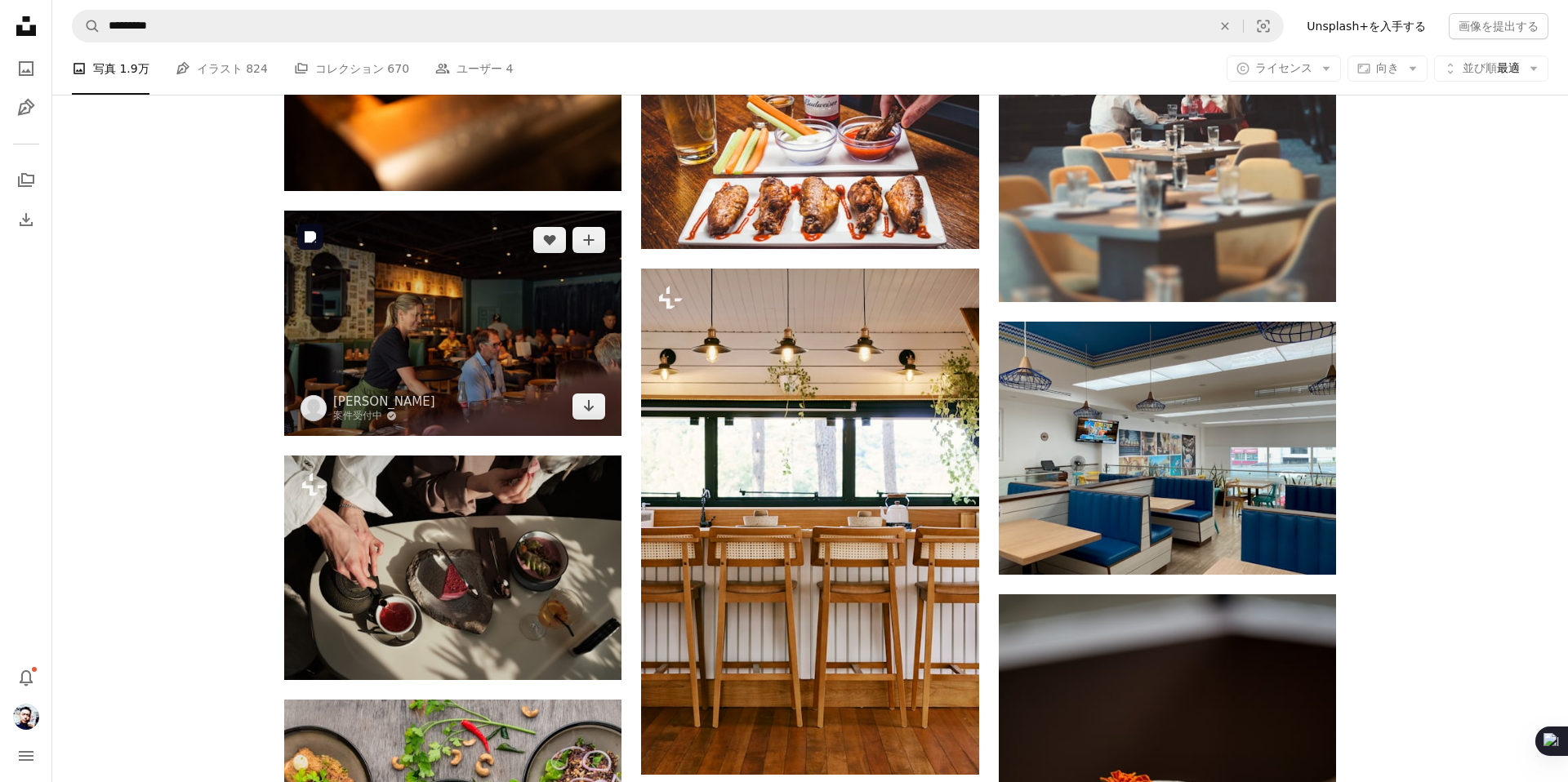
click at [550, 351] on img at bounding box center [453, 323] width 338 height 225
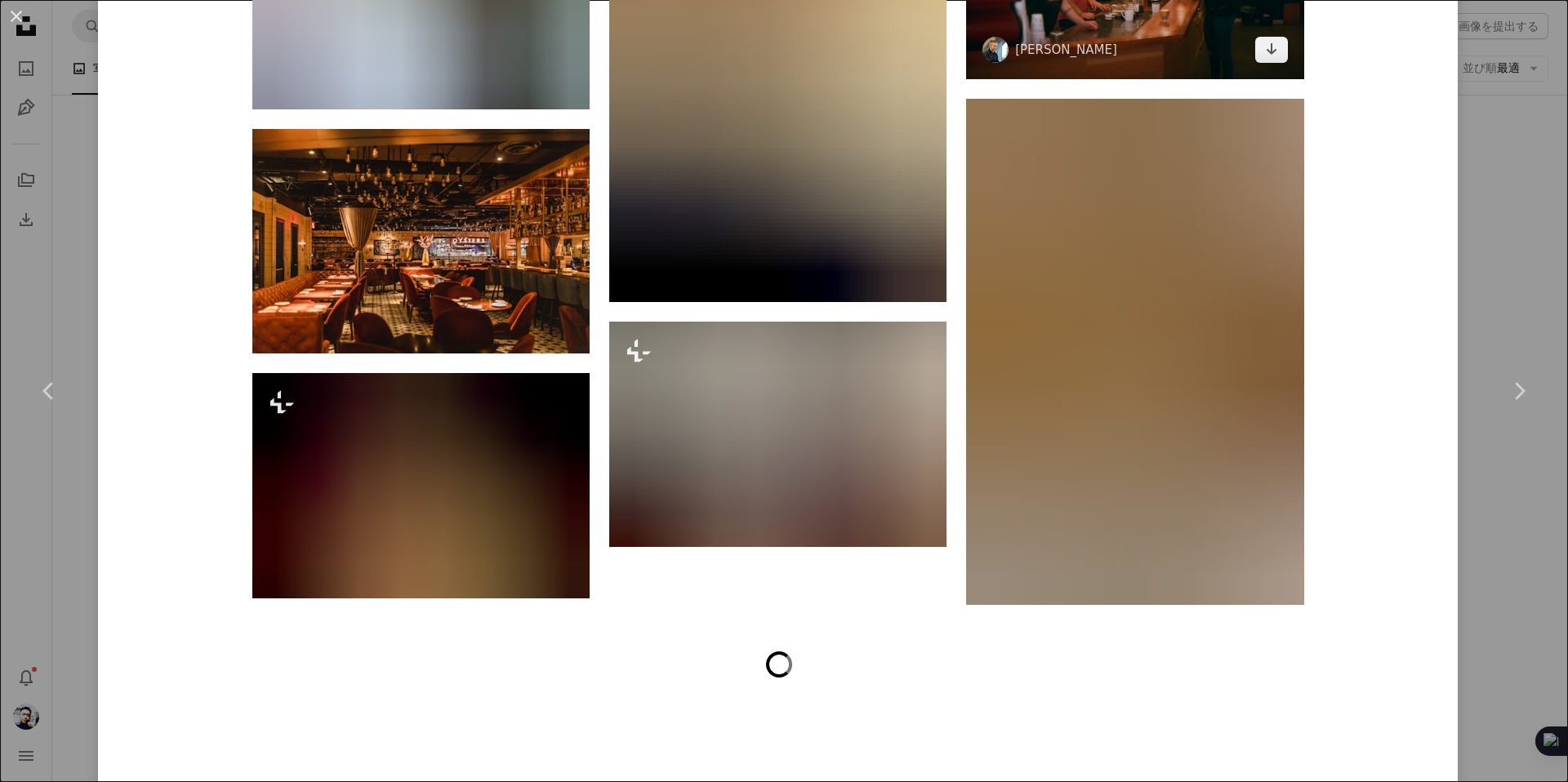
scroll to position [26779, 0]
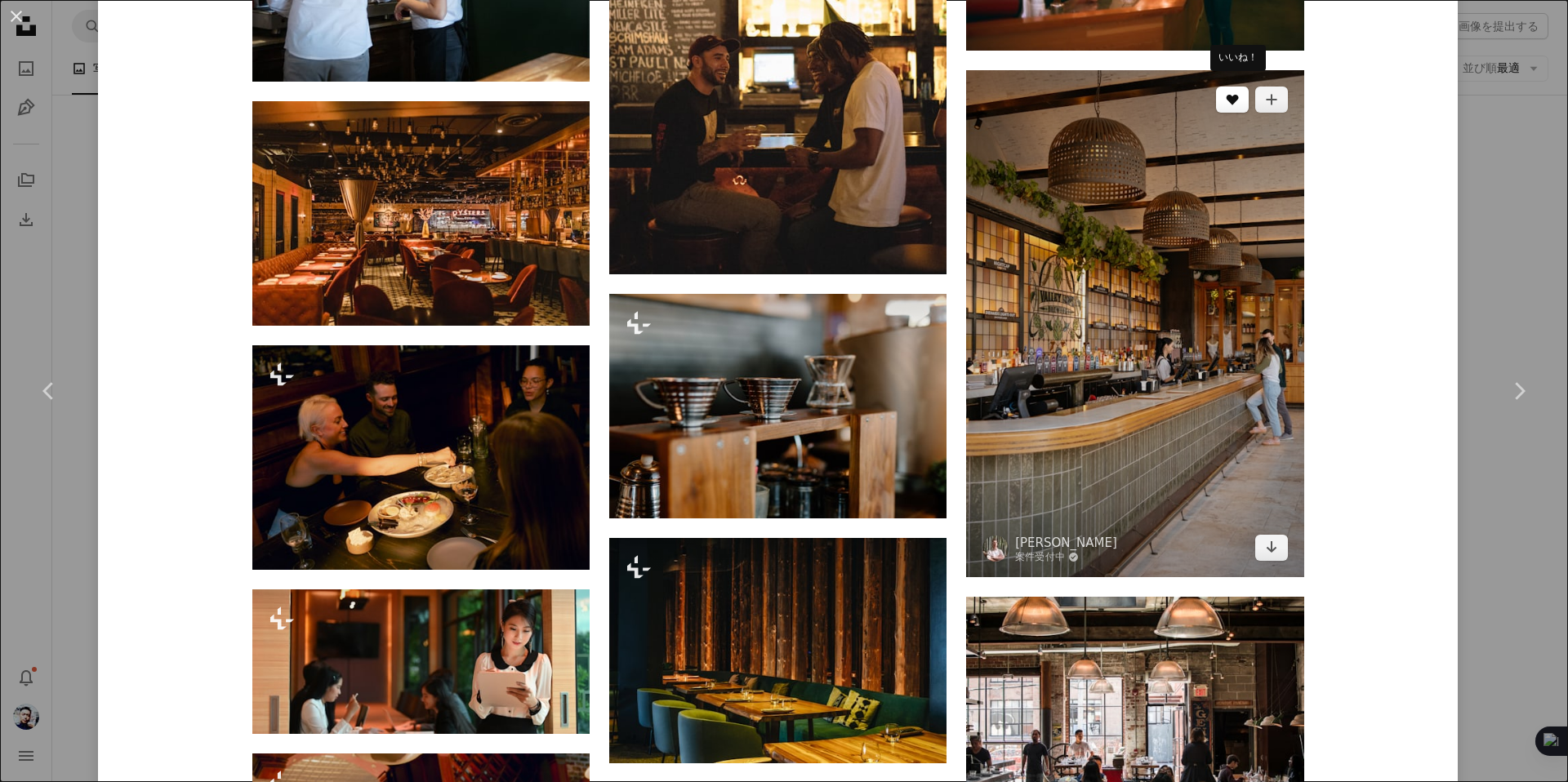
click at [1236, 95] on icon "いいね！" at bounding box center [1232, 100] width 12 height 11
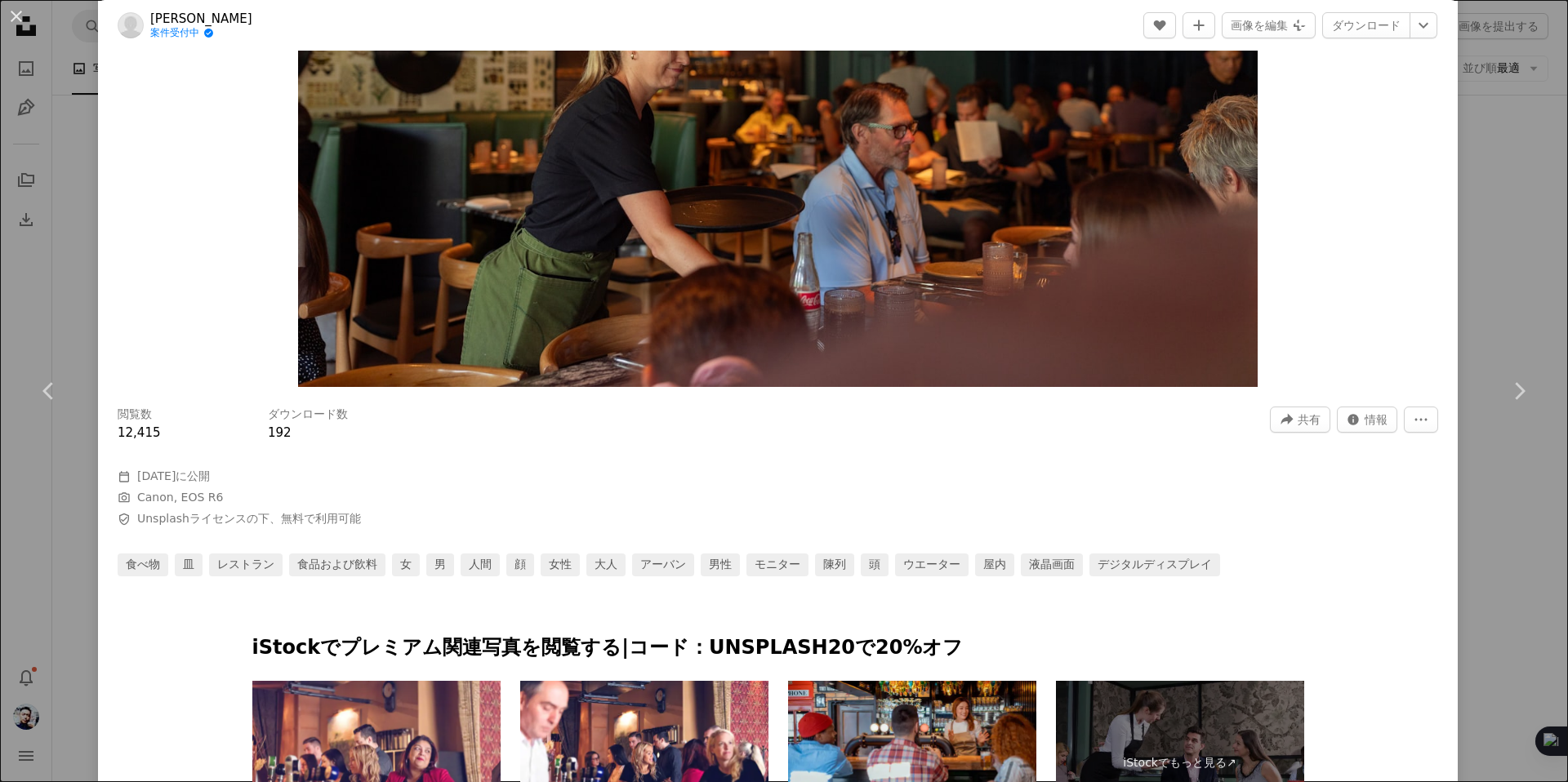
scroll to position [327, 0]
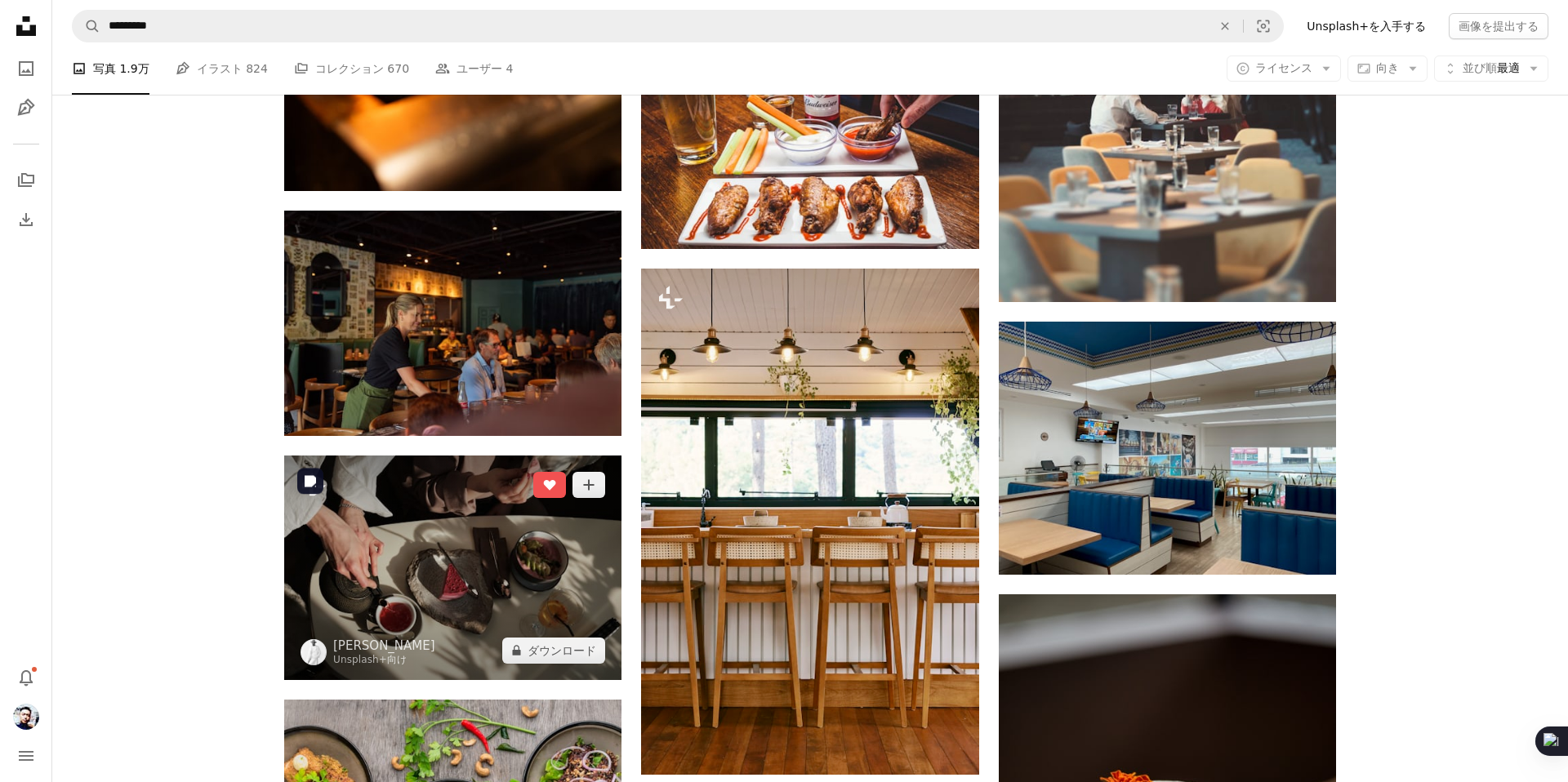
click at [552, 567] on img at bounding box center [453, 568] width 338 height 225
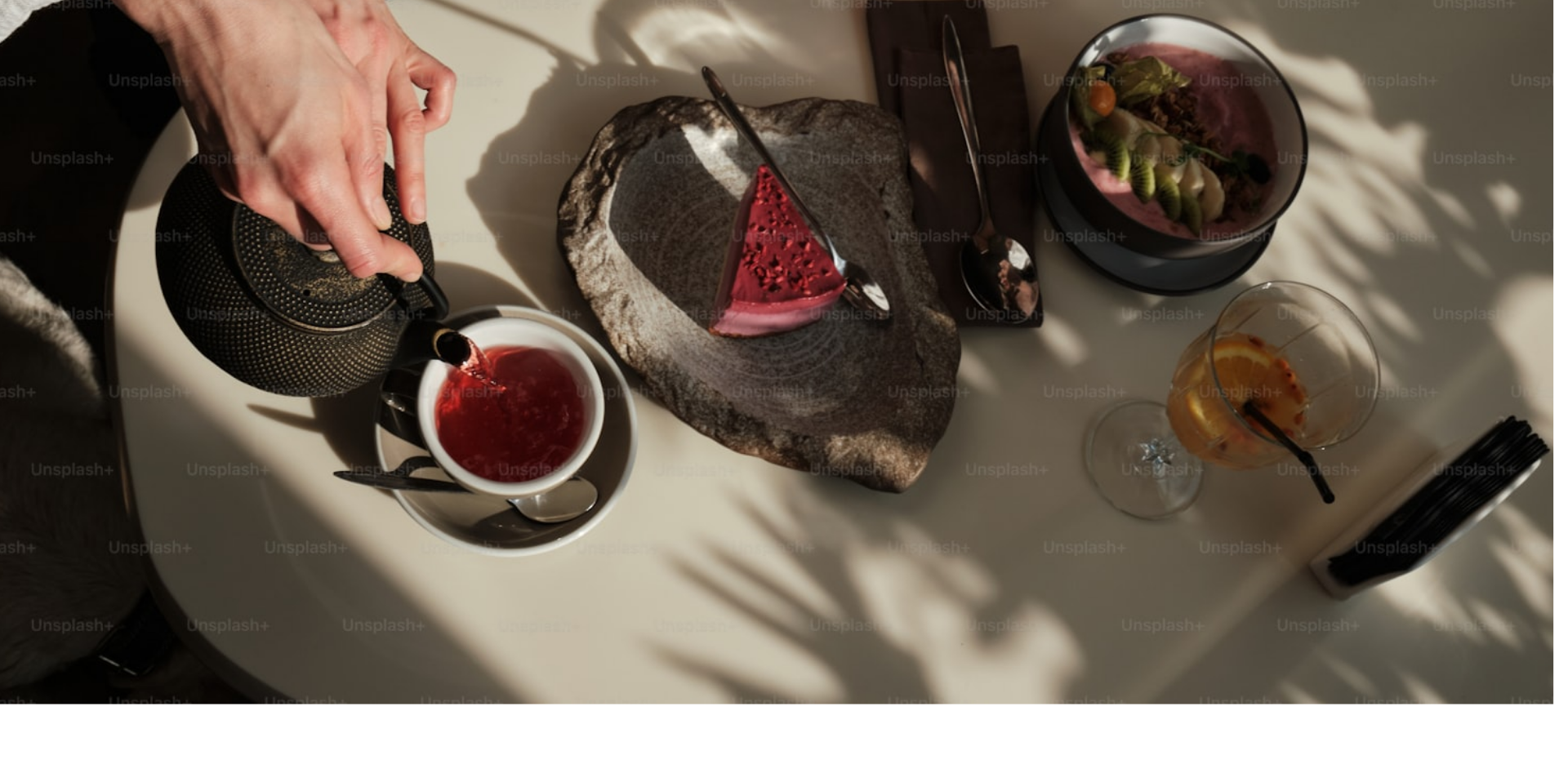
click at [1117, 566] on img "この画像でズームインする" at bounding box center [778, 392] width 960 height 640
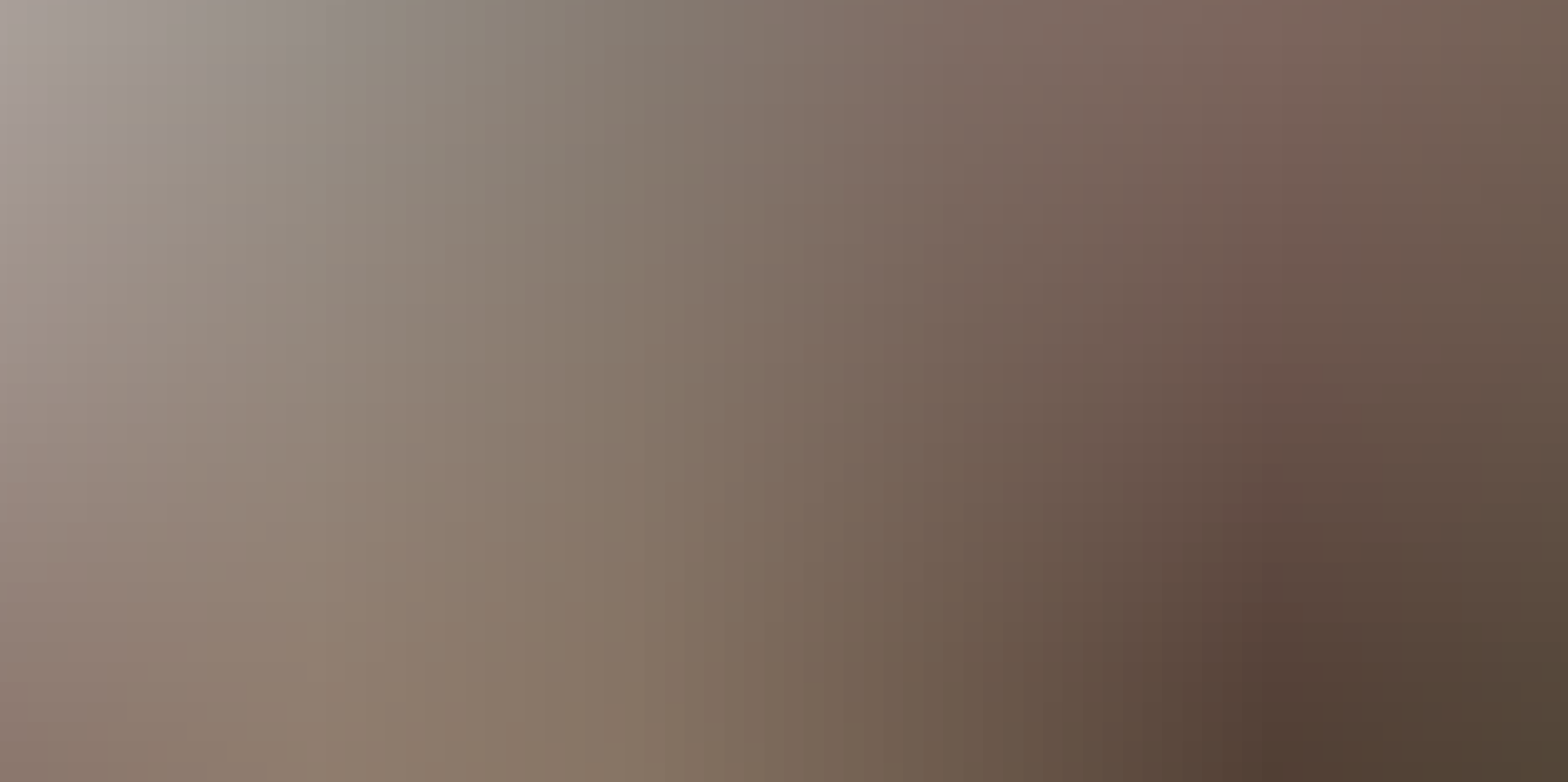
scroll to position [132, 0]
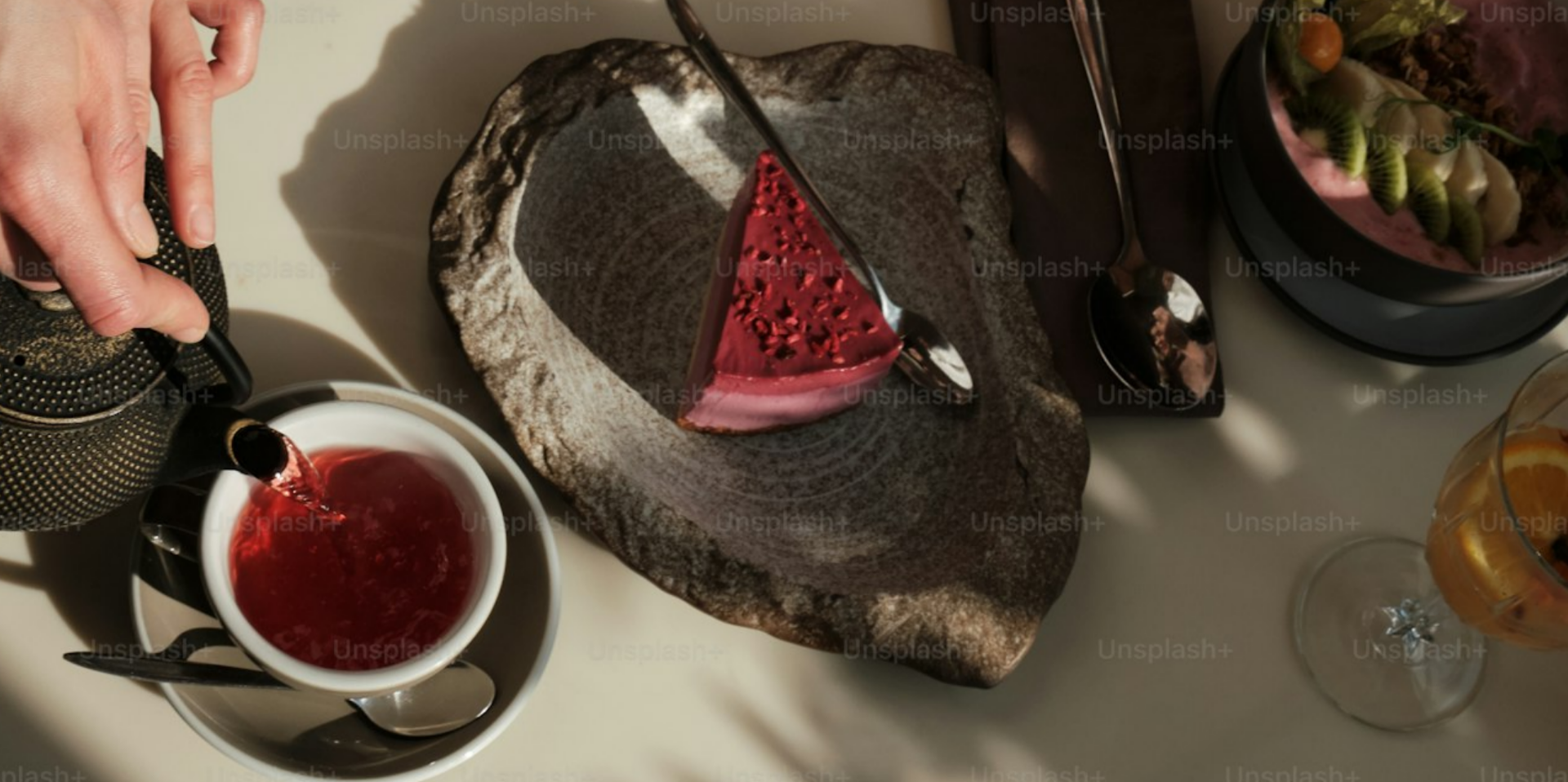
click at [1117, 566] on img "この画像でズームアウトする" at bounding box center [784, 390] width 1570 height 1046
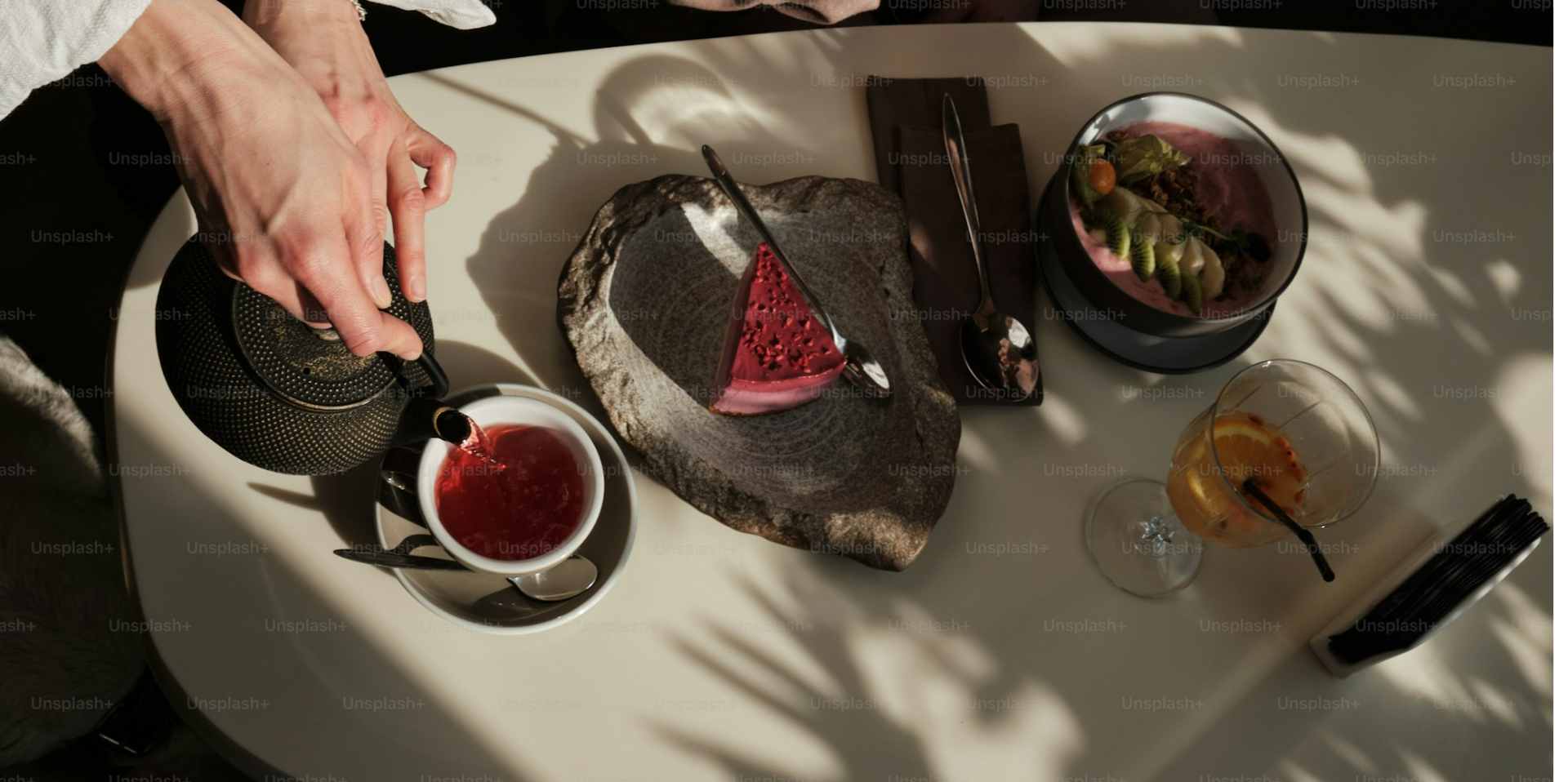
click at [1117, 518] on img "この画像でズームインする" at bounding box center [778, 392] width 960 height 640
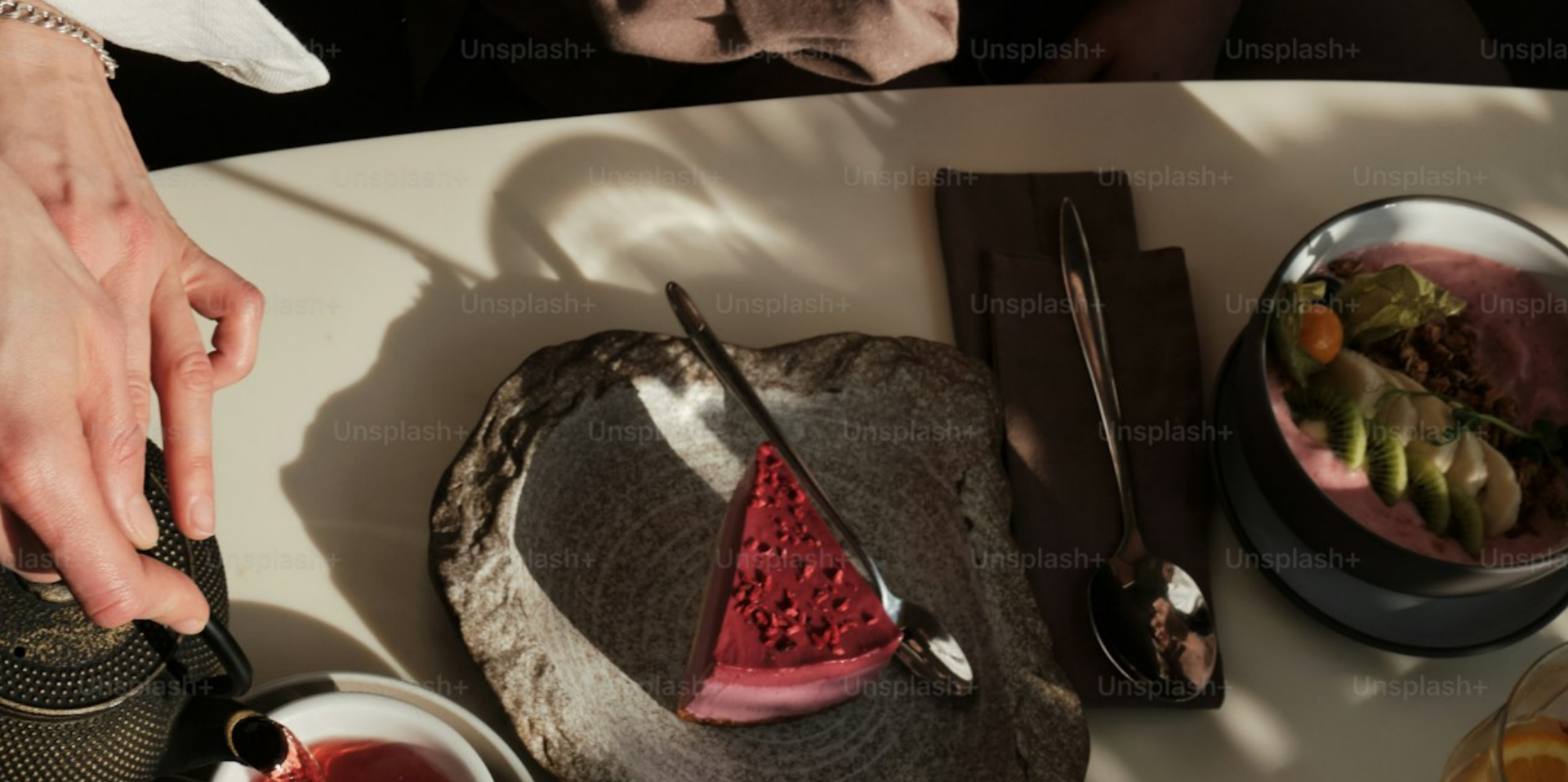
scroll to position [133, 0]
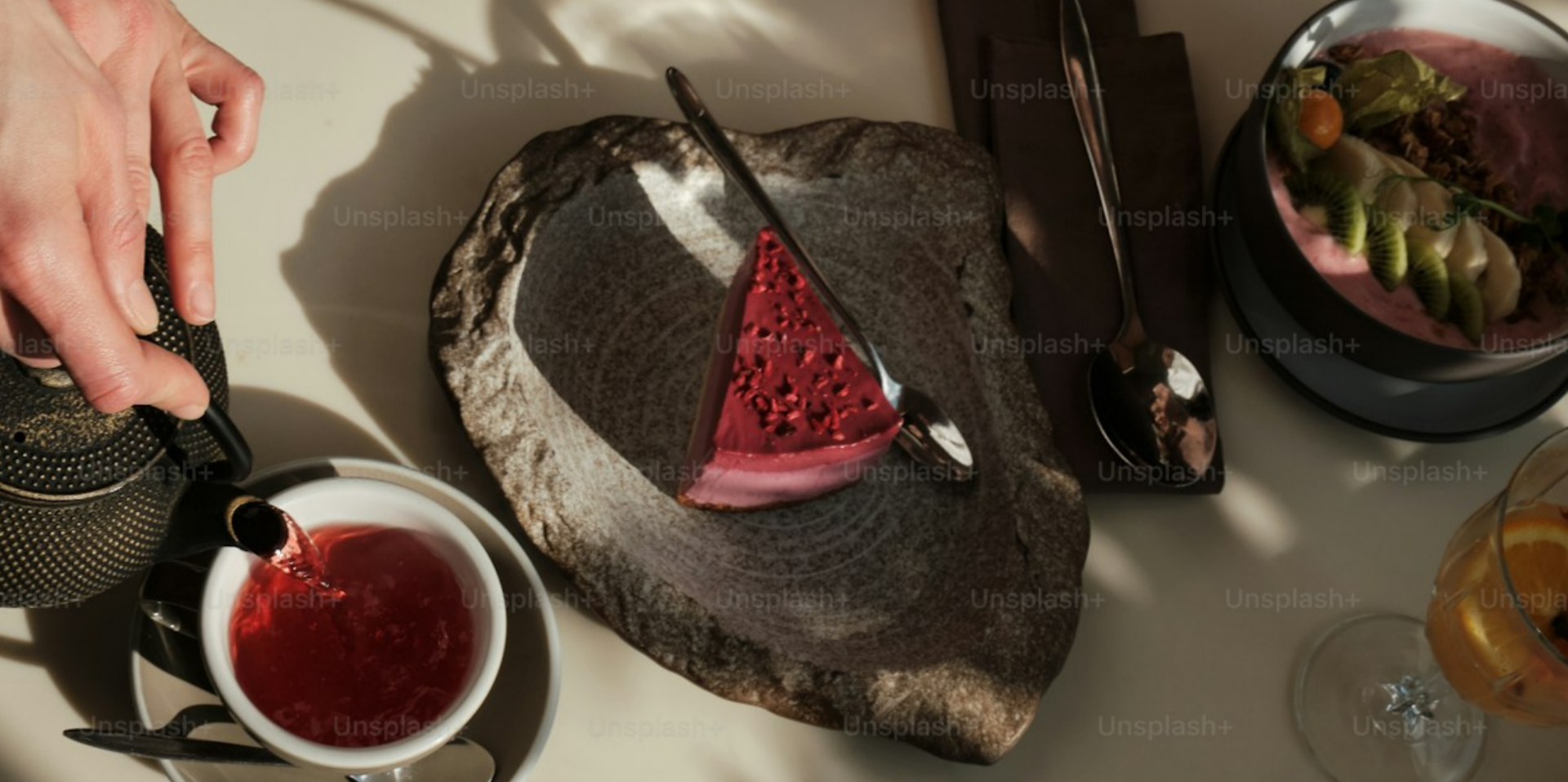
click at [1117, 518] on img "この画像でズームアウトする" at bounding box center [784, 390] width 1570 height 1046
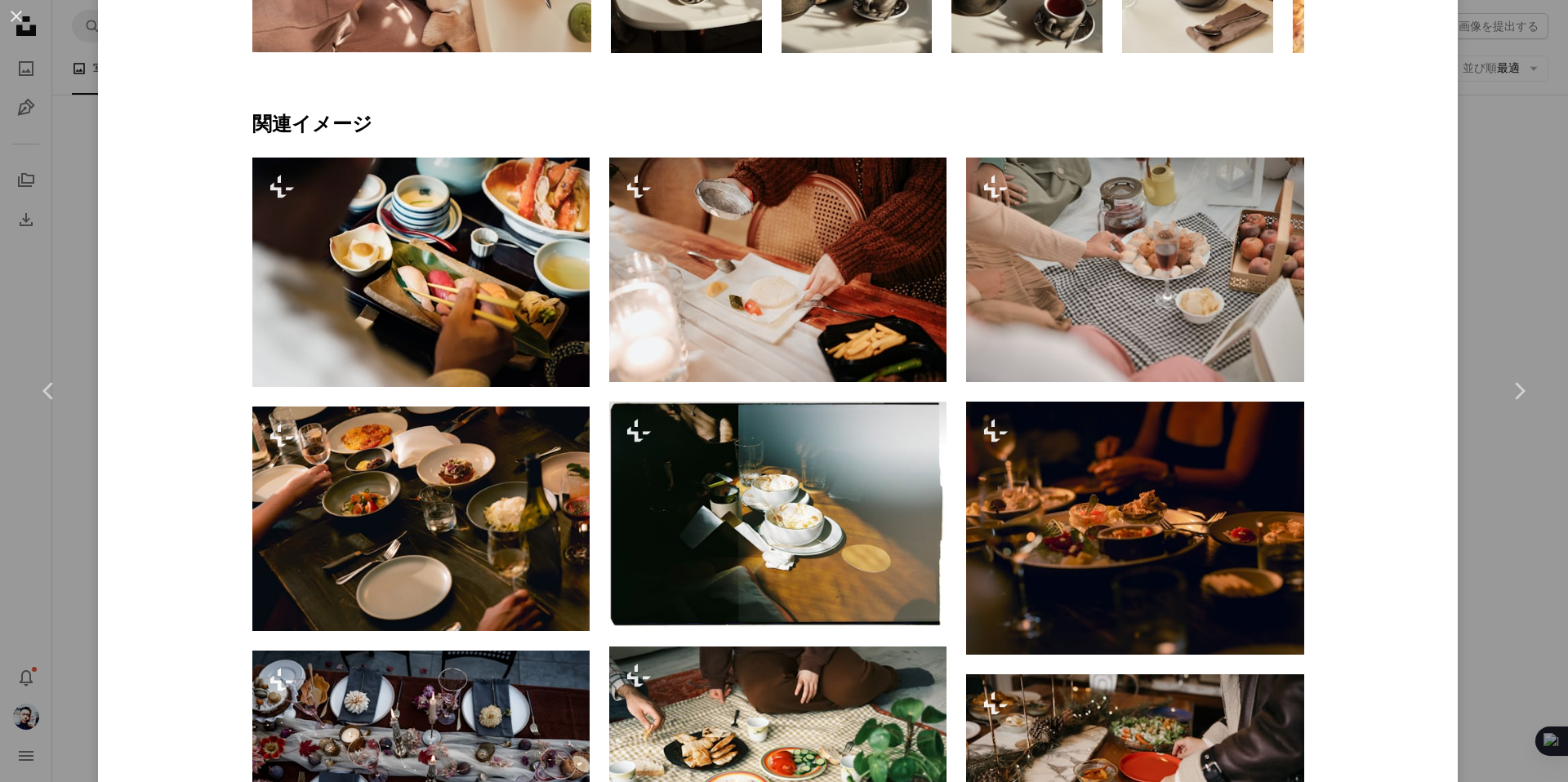
scroll to position [1186, 0]
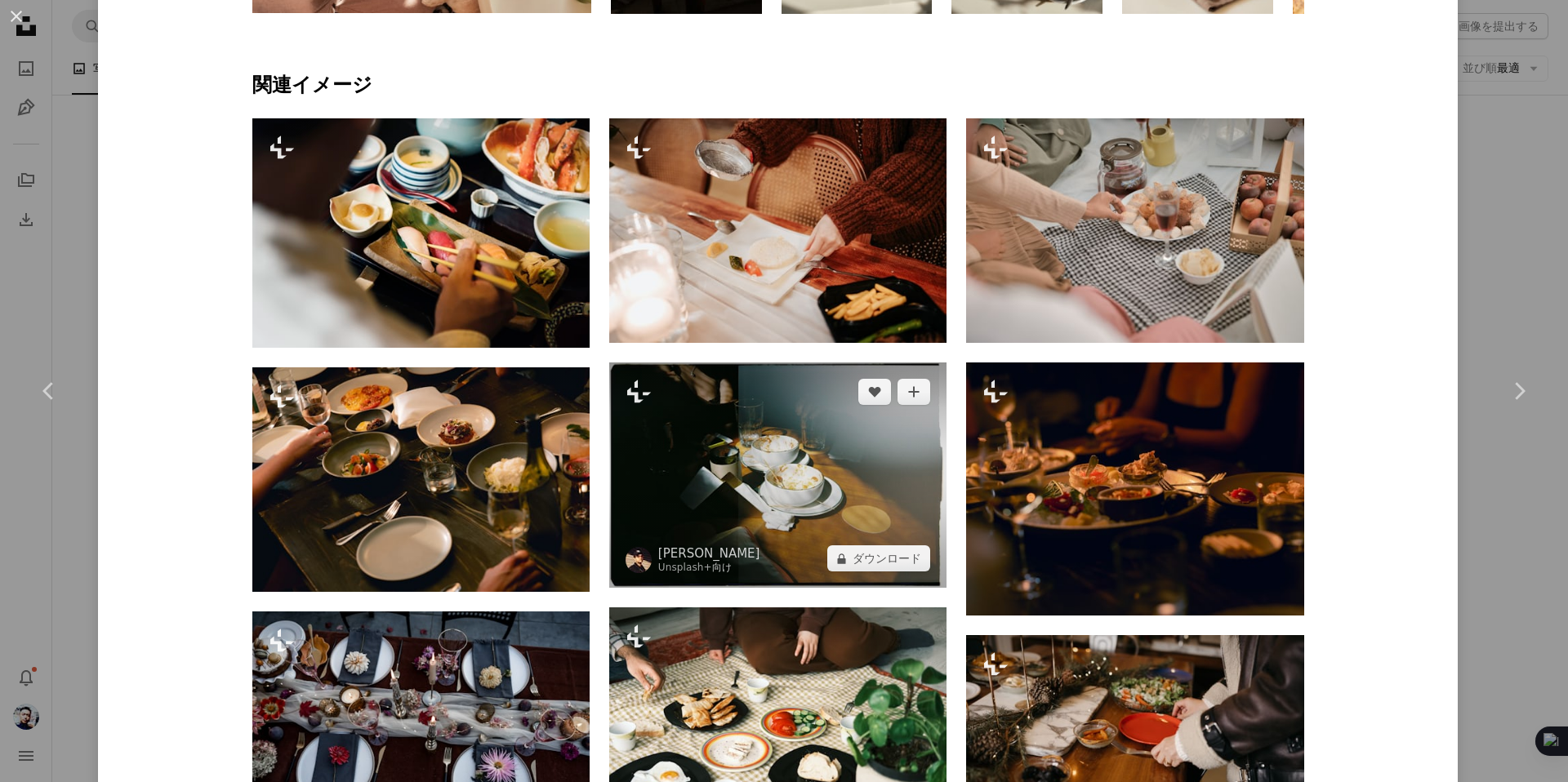
click at [904, 469] on img at bounding box center [778, 475] width 338 height 225
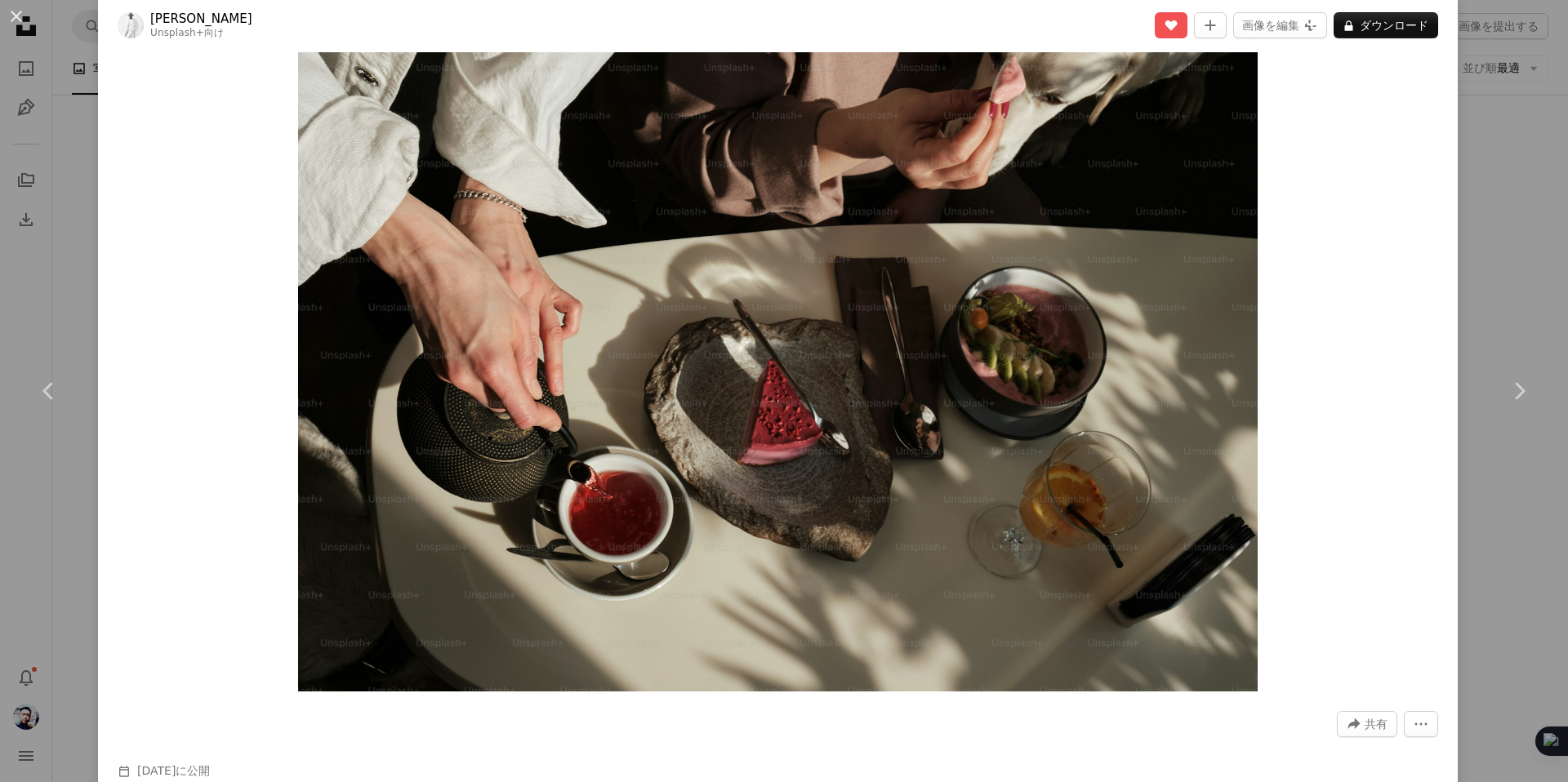
scroll to position [8, 0]
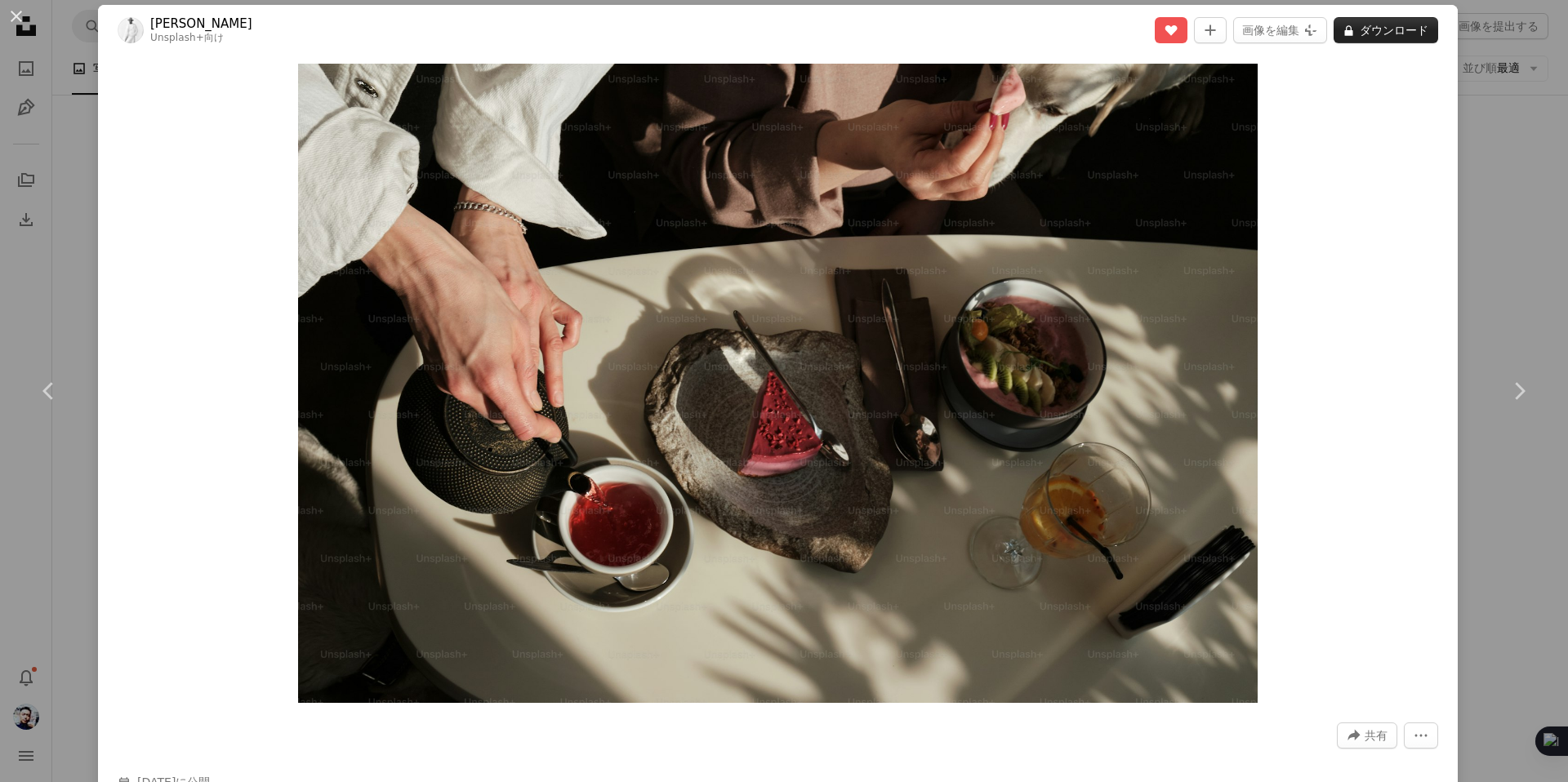
click at [1387, 29] on button "A lock ダウンロード" at bounding box center [1385, 31] width 105 height 26
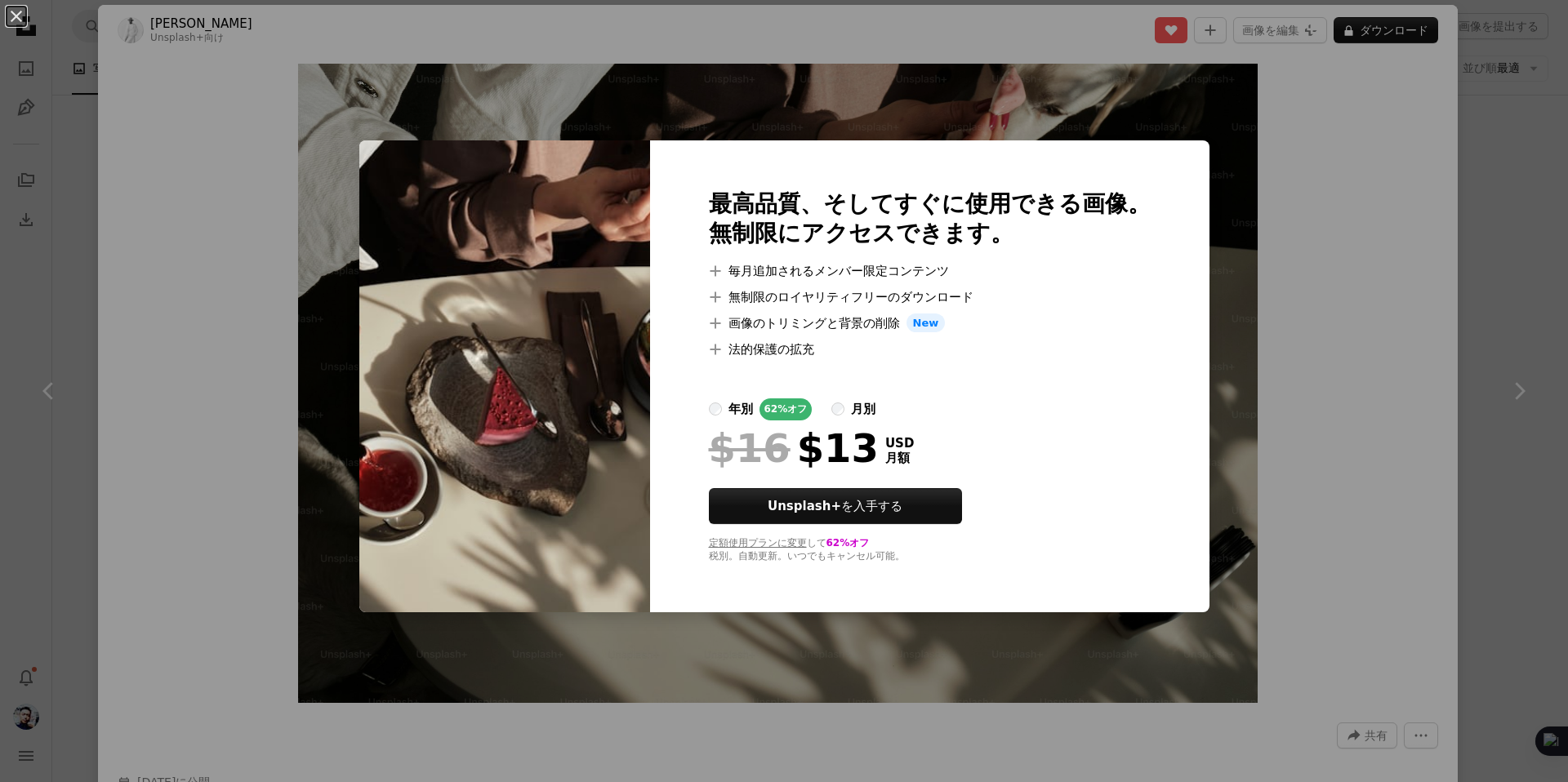
click at [1446, 496] on div "An X shape 最高品質、そしてすぐに使用できる画像。 無制限にアクセスできます。 A plus sign 毎月追加されるメンバー限定コンテンツ A p…" at bounding box center [784, 391] width 1568 height 782
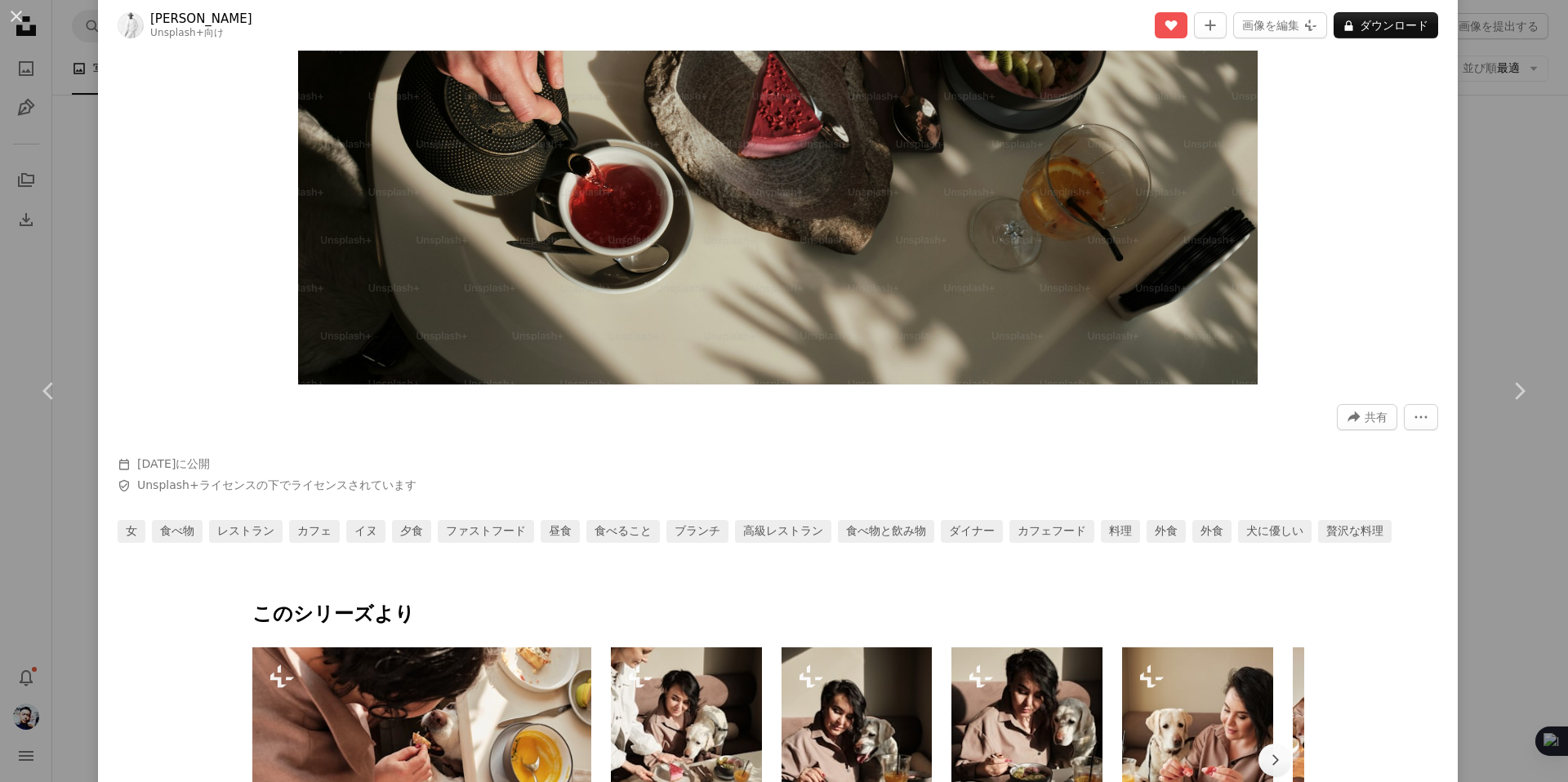
scroll to position [414, 0]
